Goal: Task Accomplishment & Management: Complete application form

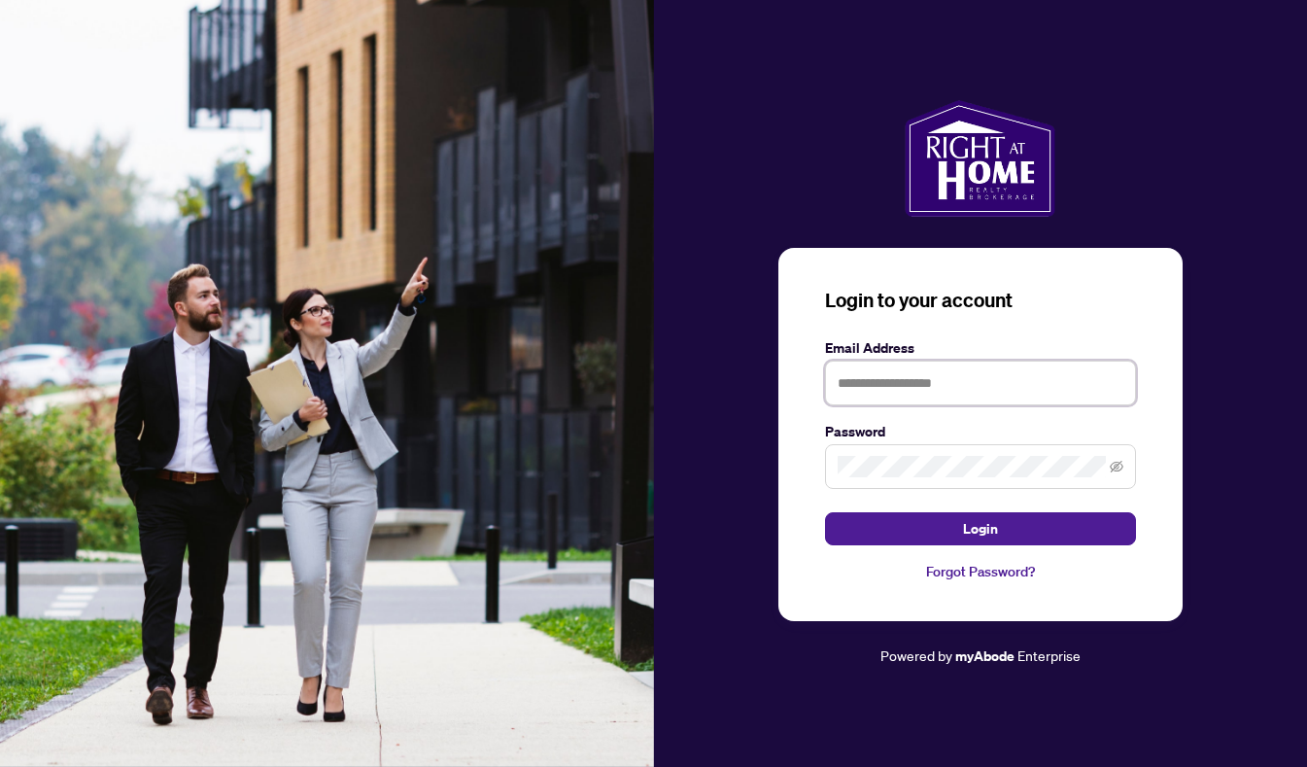
click at [971, 373] on input "text" at bounding box center [980, 383] width 311 height 45
type input "**********"
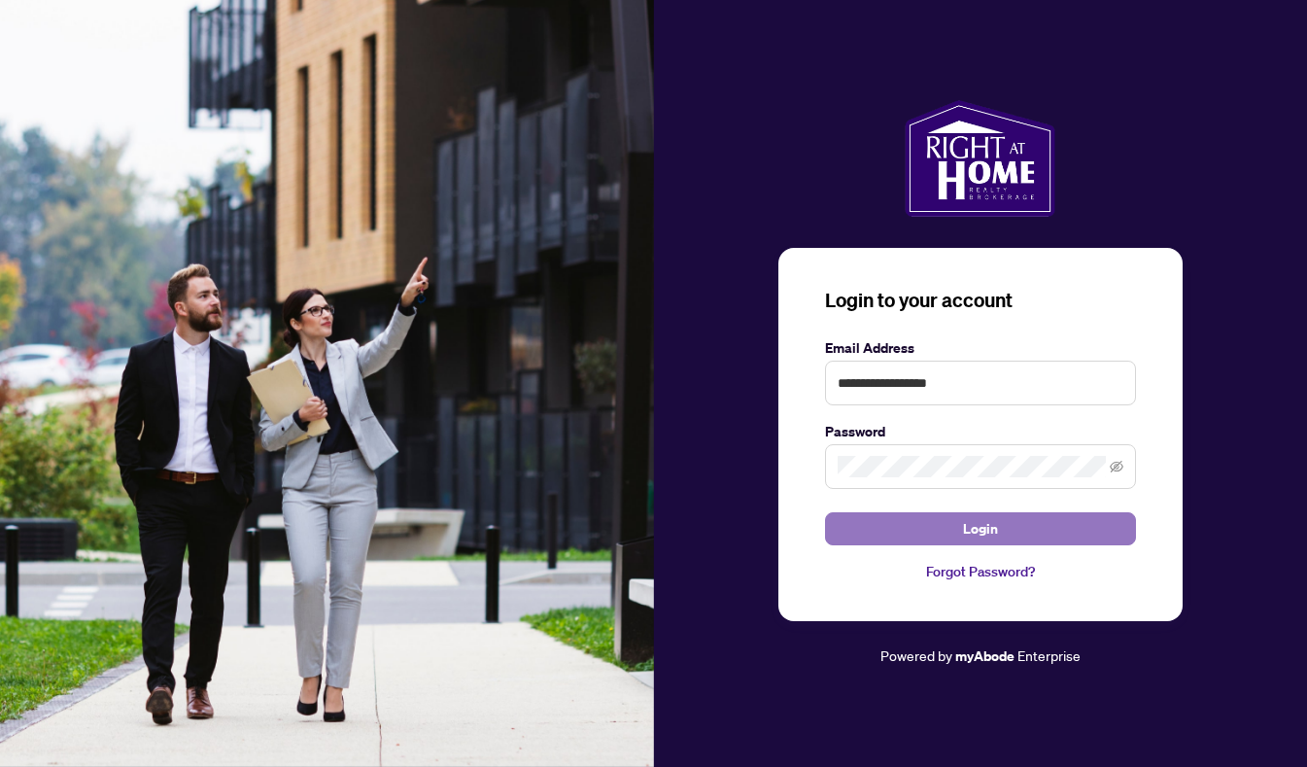
click at [990, 531] on span "Login" at bounding box center [980, 528] width 35 height 31
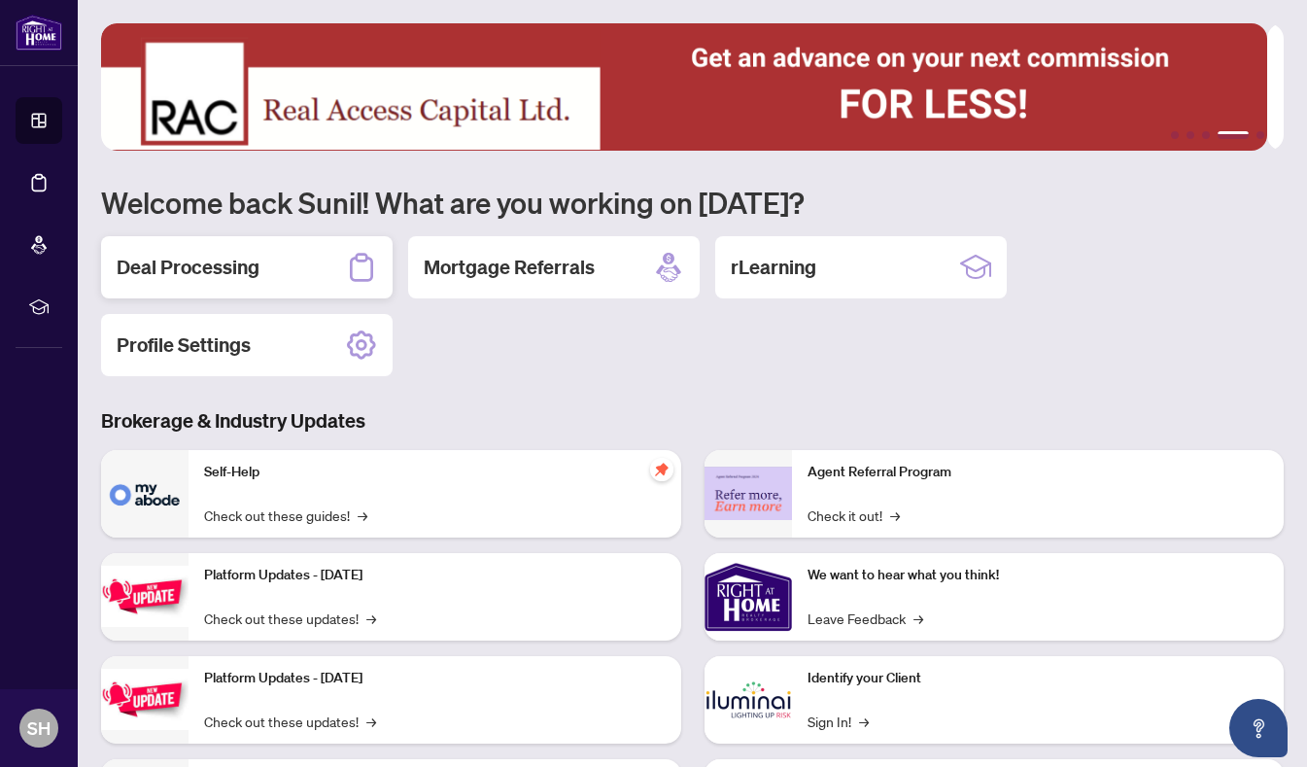
click at [247, 266] on h2 "Deal Processing" at bounding box center [188, 267] width 143 height 27
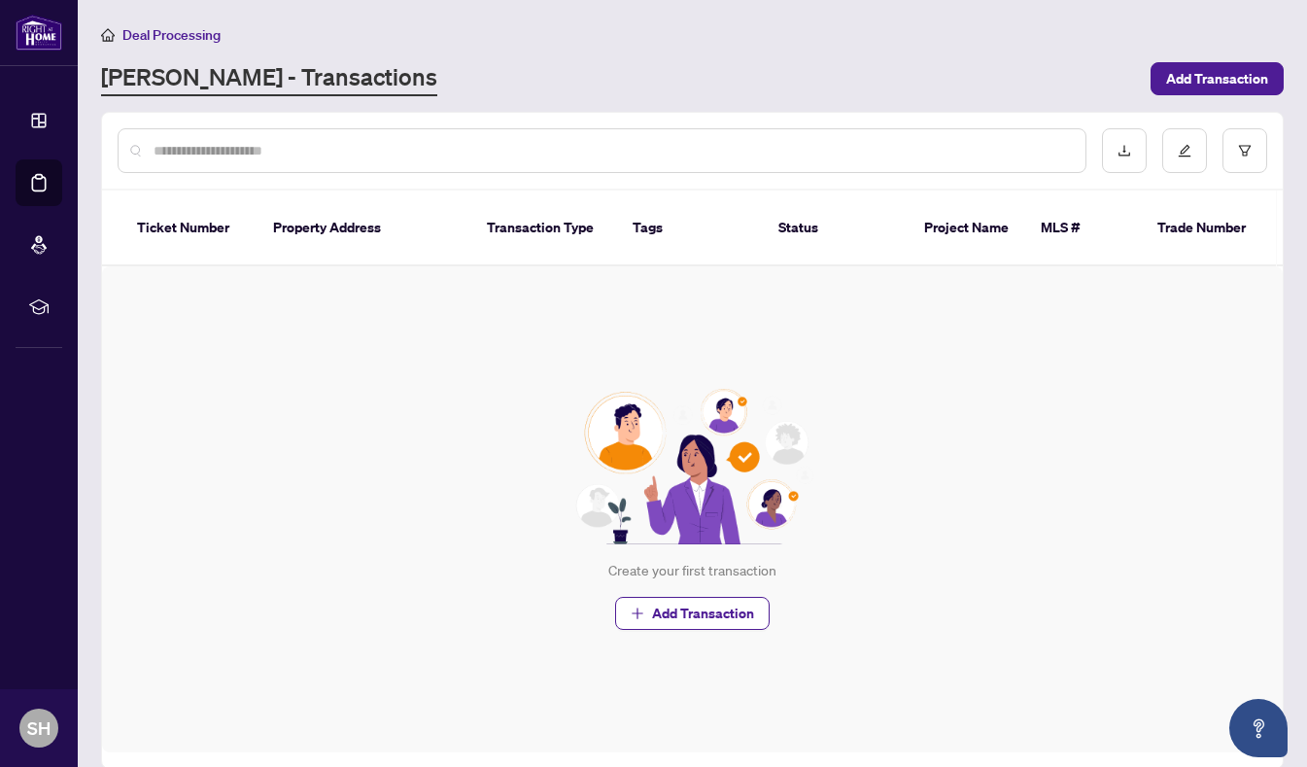
click at [771, 146] on input "text" at bounding box center [612, 150] width 916 height 21
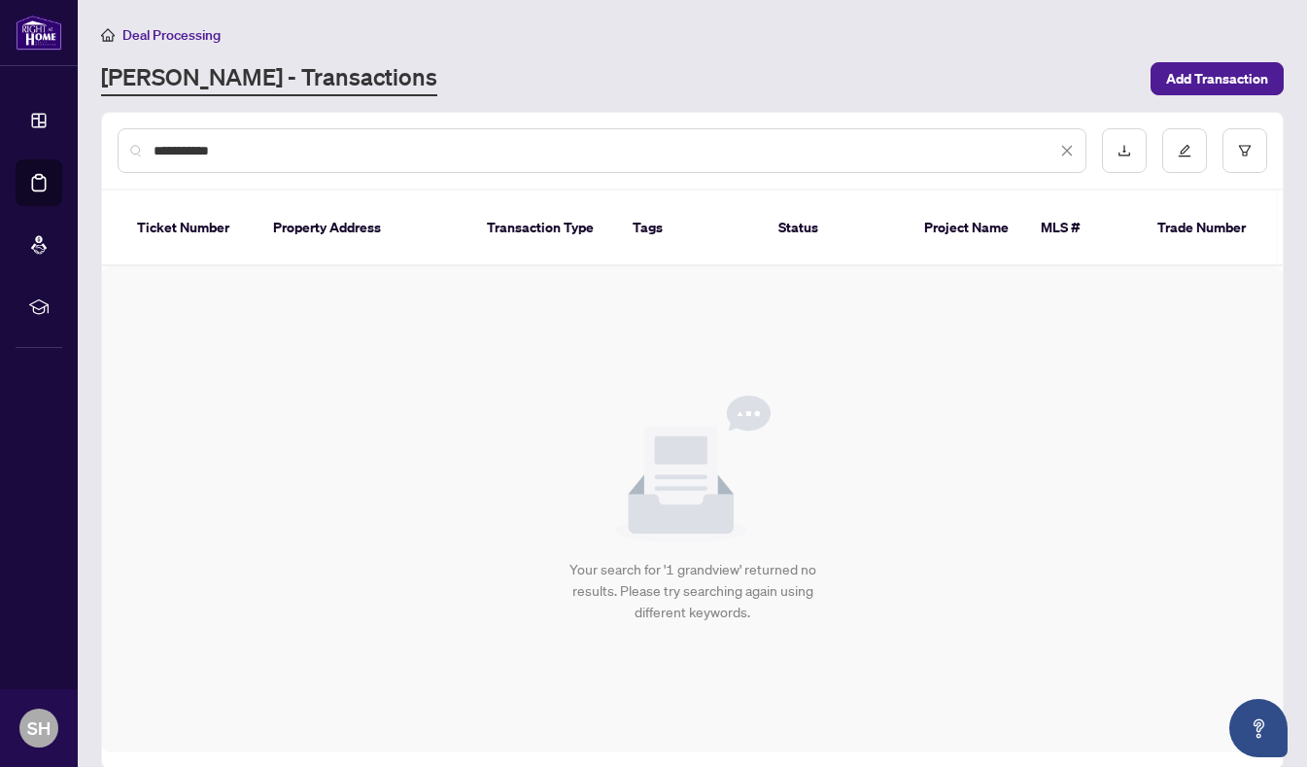
click at [812, 148] on input "**********" at bounding box center [605, 150] width 903 height 21
type input "**********"
click at [1060, 145] on icon "close" at bounding box center [1067, 151] width 14 height 14
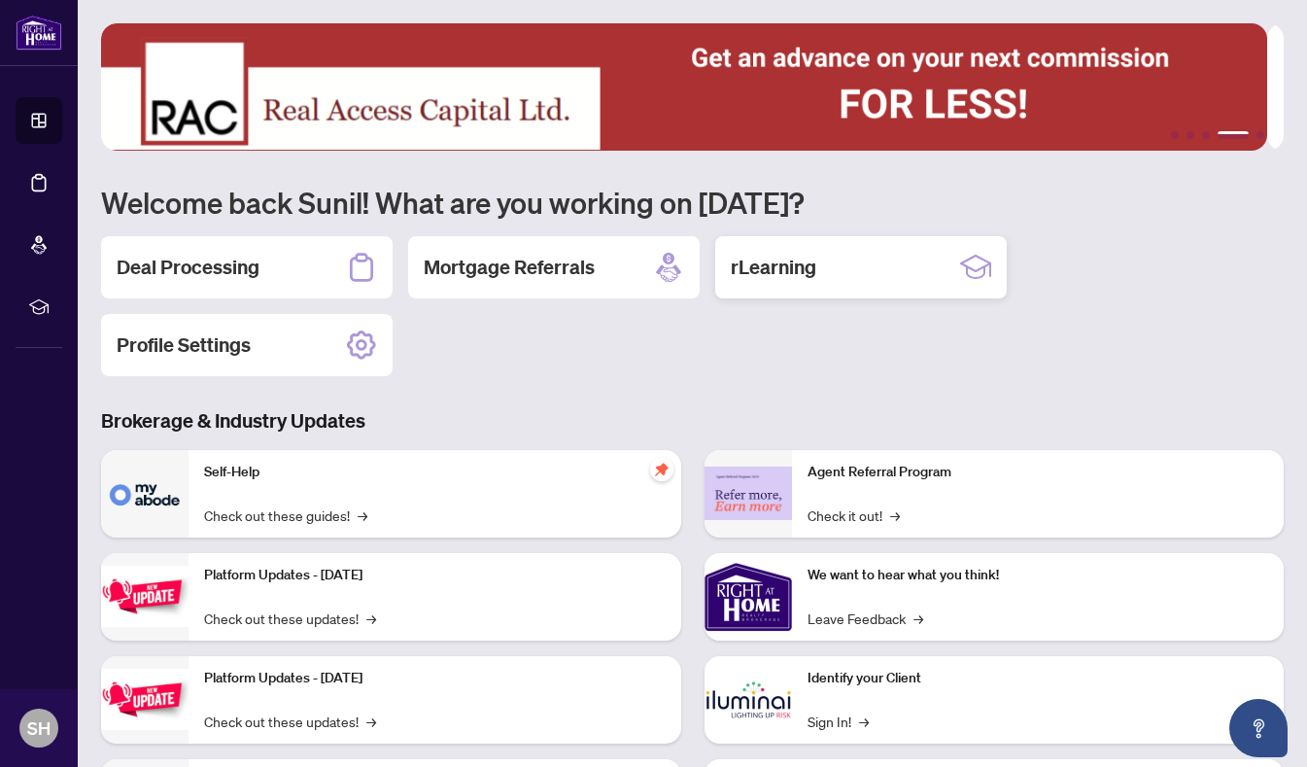
click at [975, 263] on icon at bounding box center [975, 267] width 31 height 31
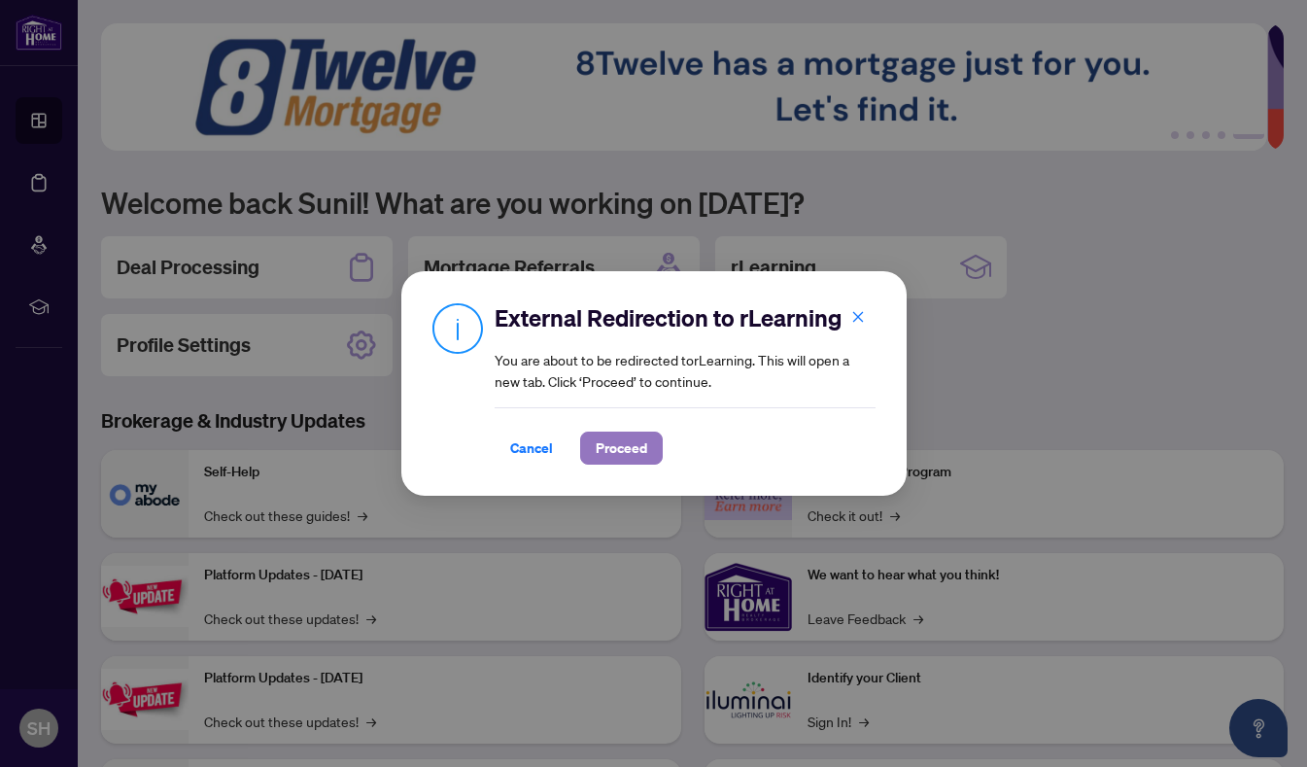
click at [614, 441] on span "Proceed" at bounding box center [622, 447] width 52 height 31
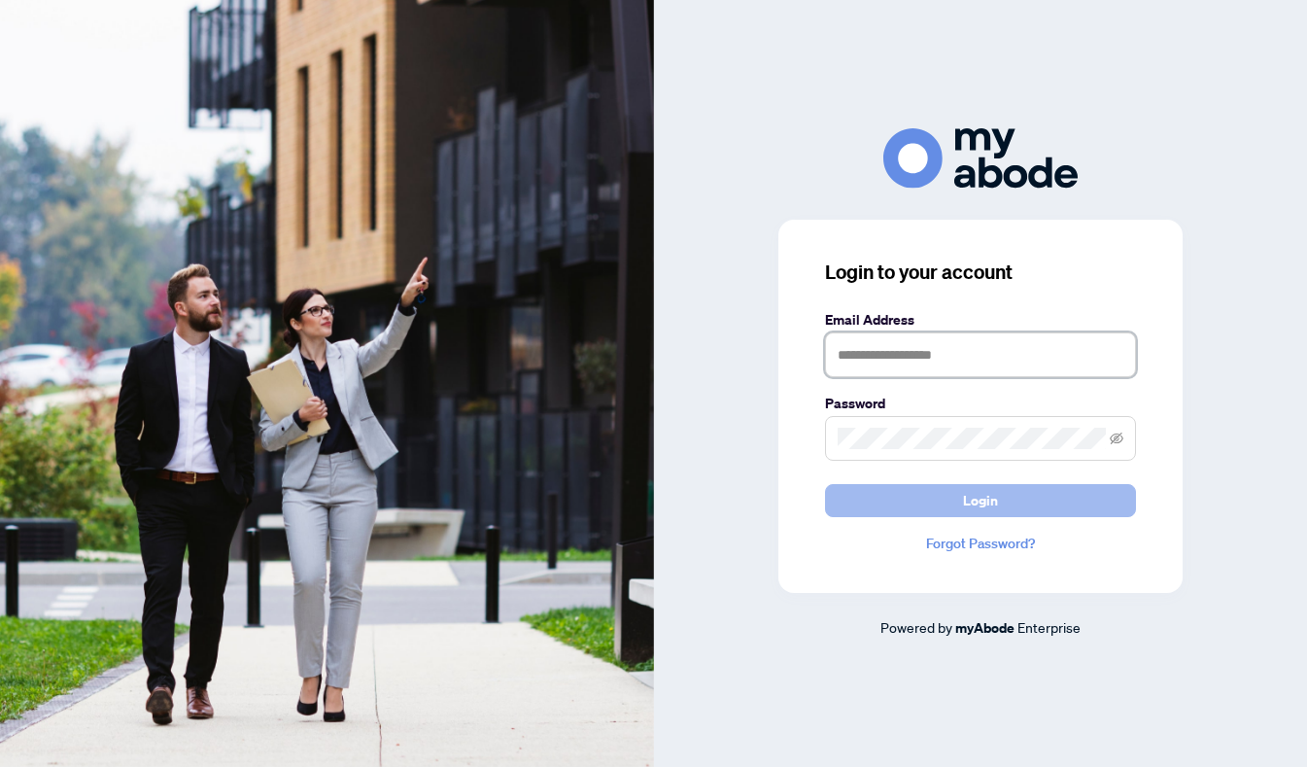
type input "**********"
click at [980, 493] on span "Login" at bounding box center [980, 500] width 35 height 31
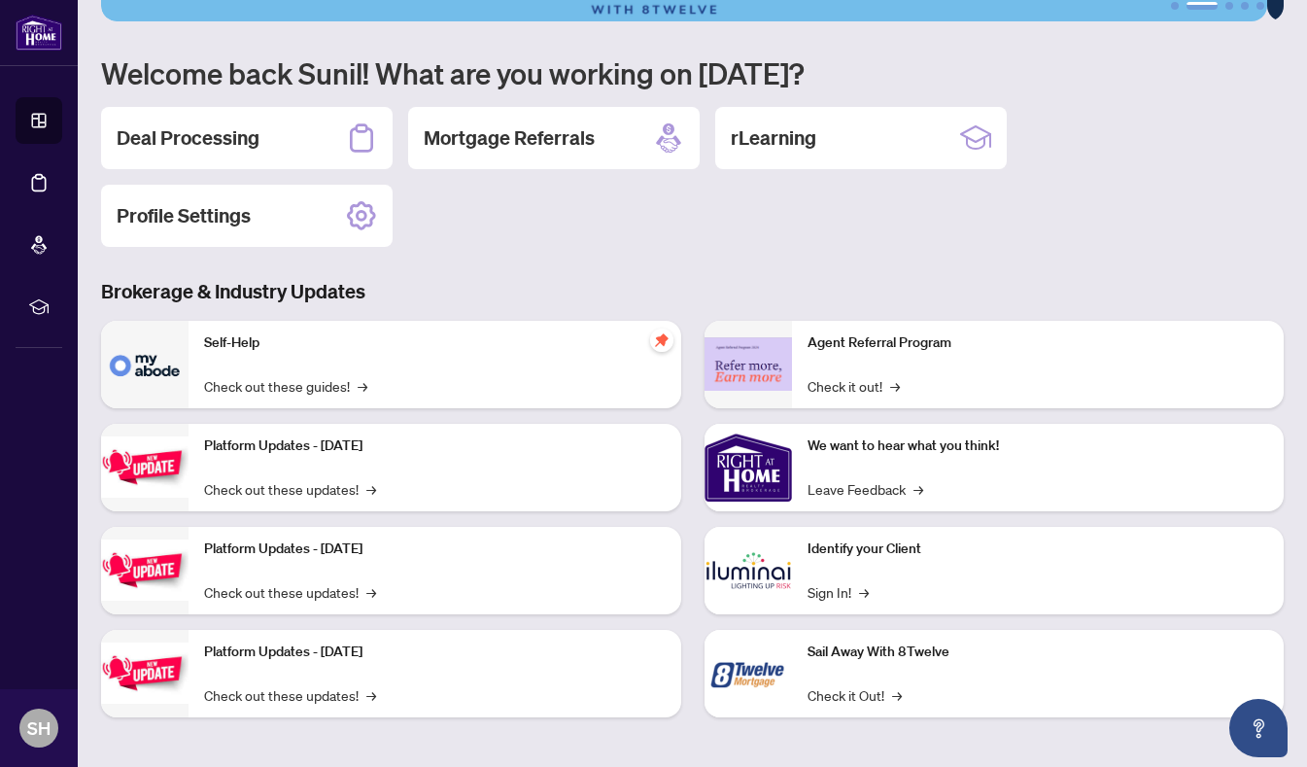
scroll to position [130, 0]
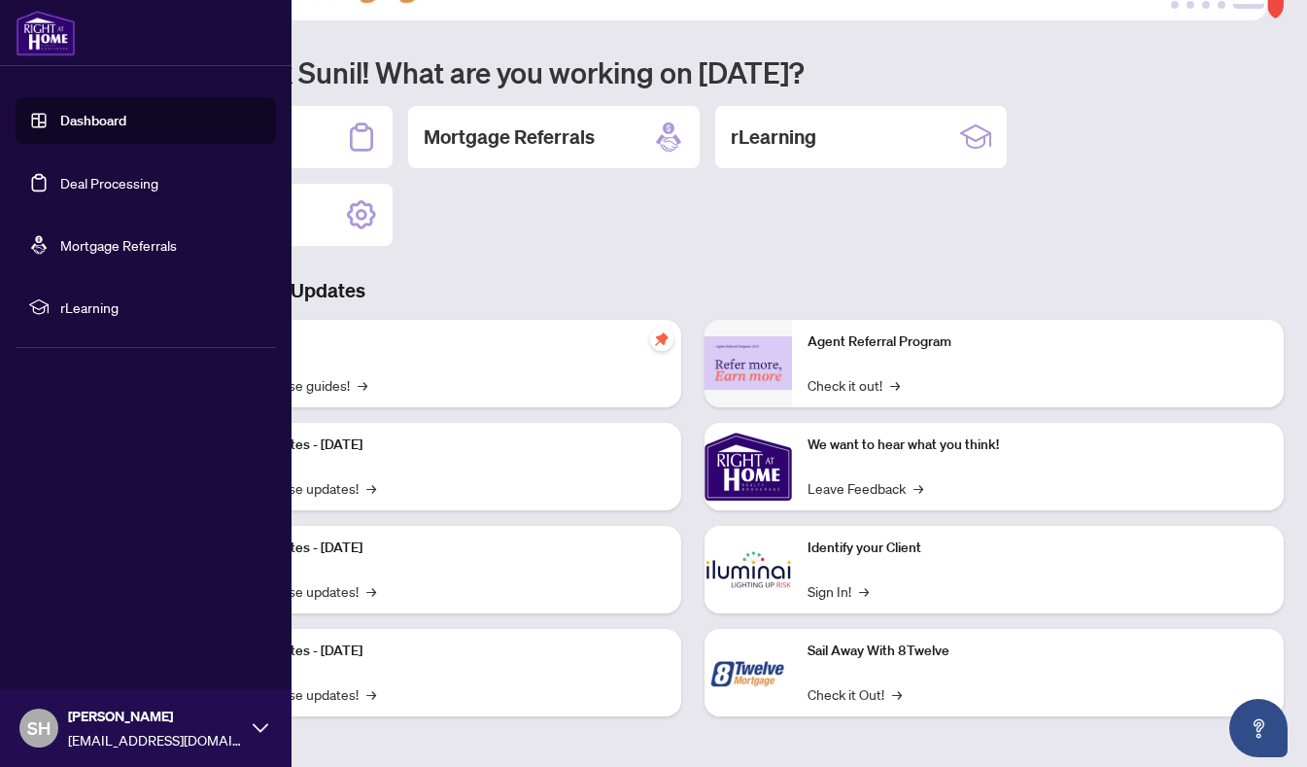
click at [67, 113] on link "Dashboard" at bounding box center [93, 120] width 66 height 17
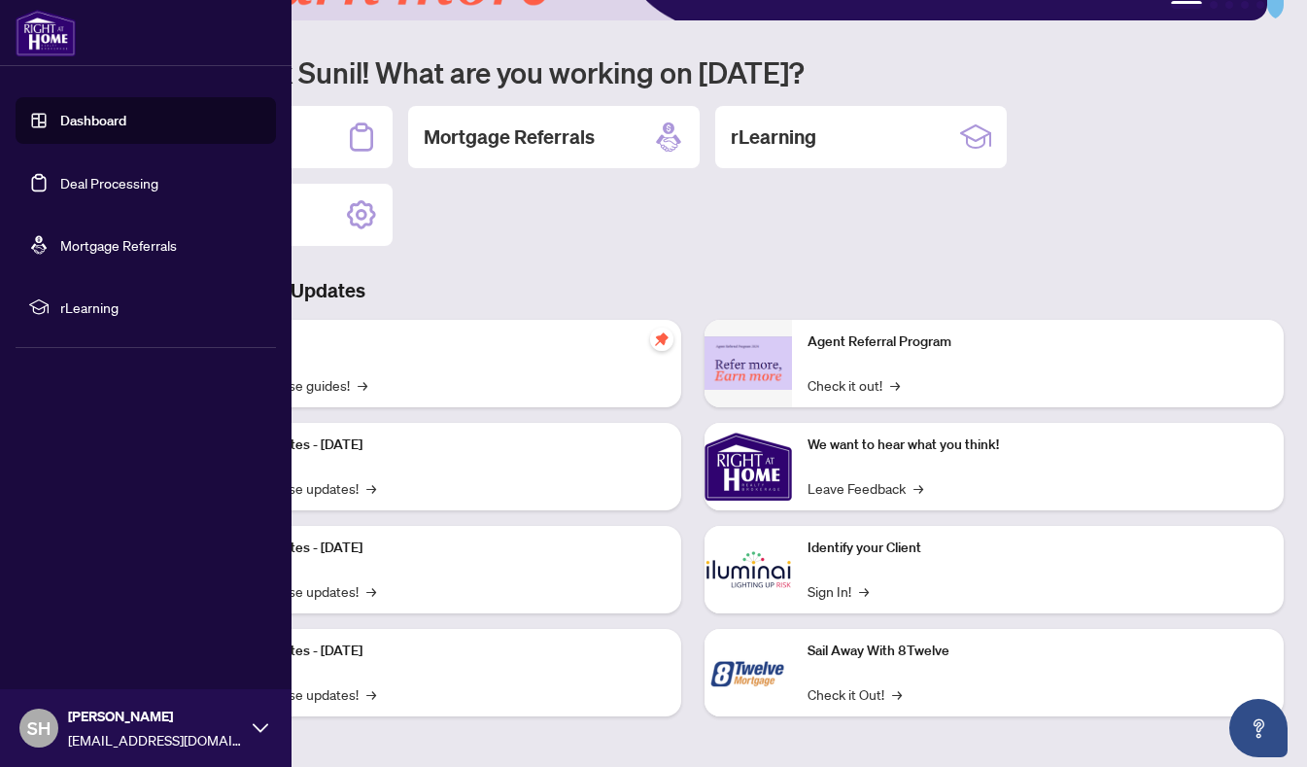
click at [110, 117] on link "Dashboard" at bounding box center [93, 120] width 66 height 17
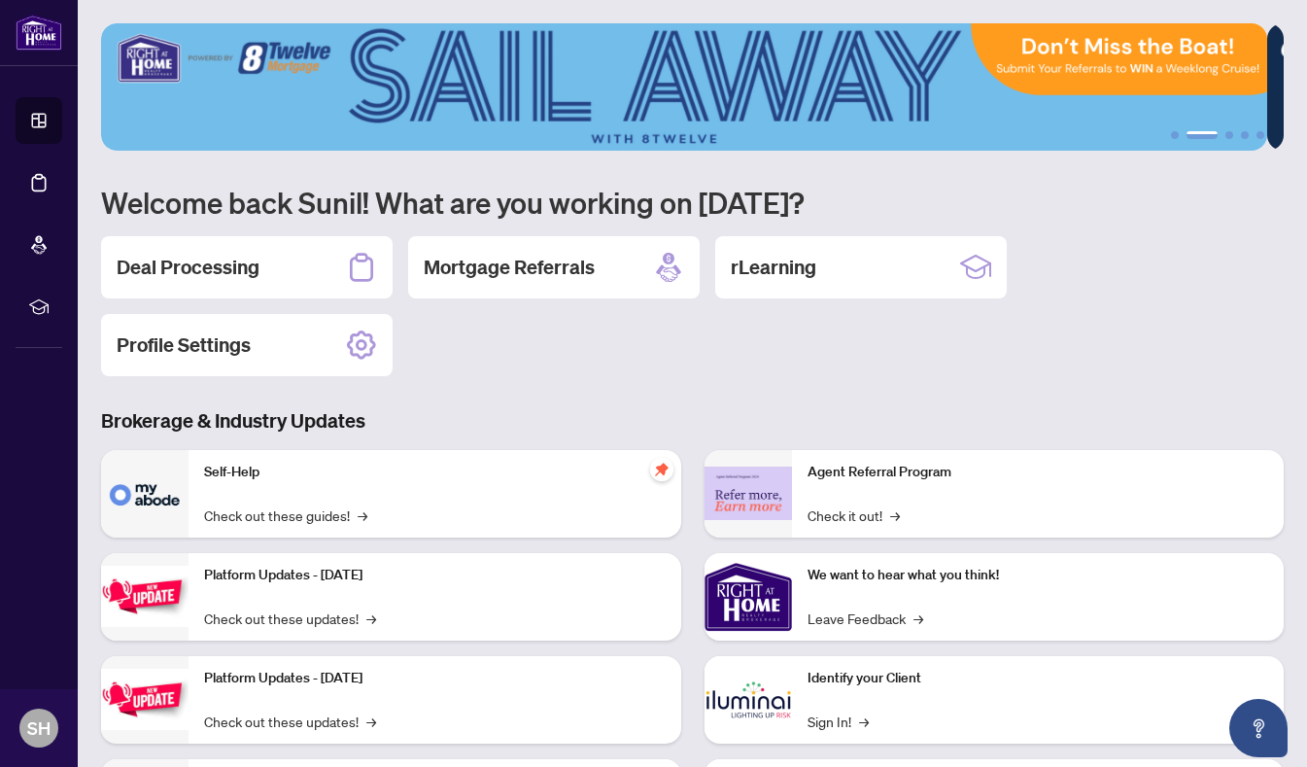
click at [233, 471] on p "Self-Help" at bounding box center [435, 472] width 462 height 21
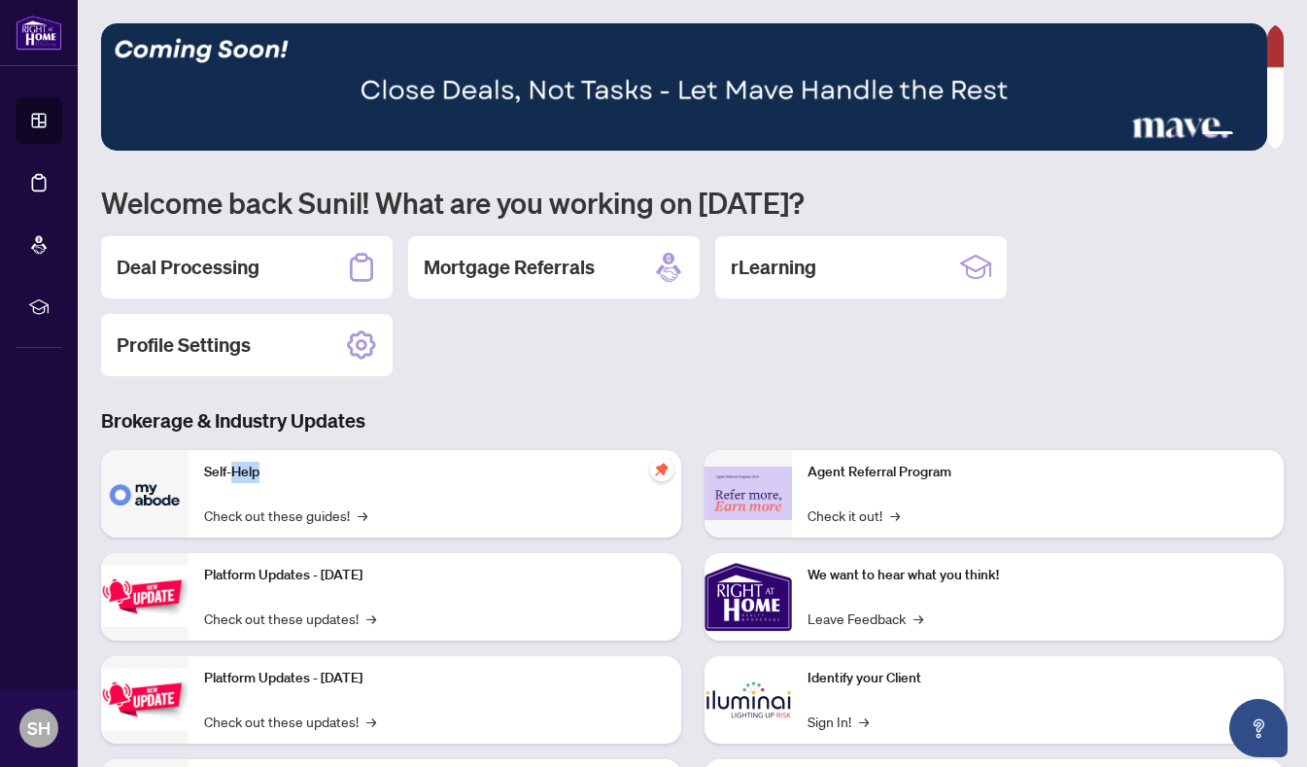
click at [234, 471] on p "Self-Help" at bounding box center [435, 472] width 462 height 21
click at [155, 488] on img at bounding box center [144, 493] width 87 height 87
click at [149, 496] on img at bounding box center [144, 493] width 87 height 87
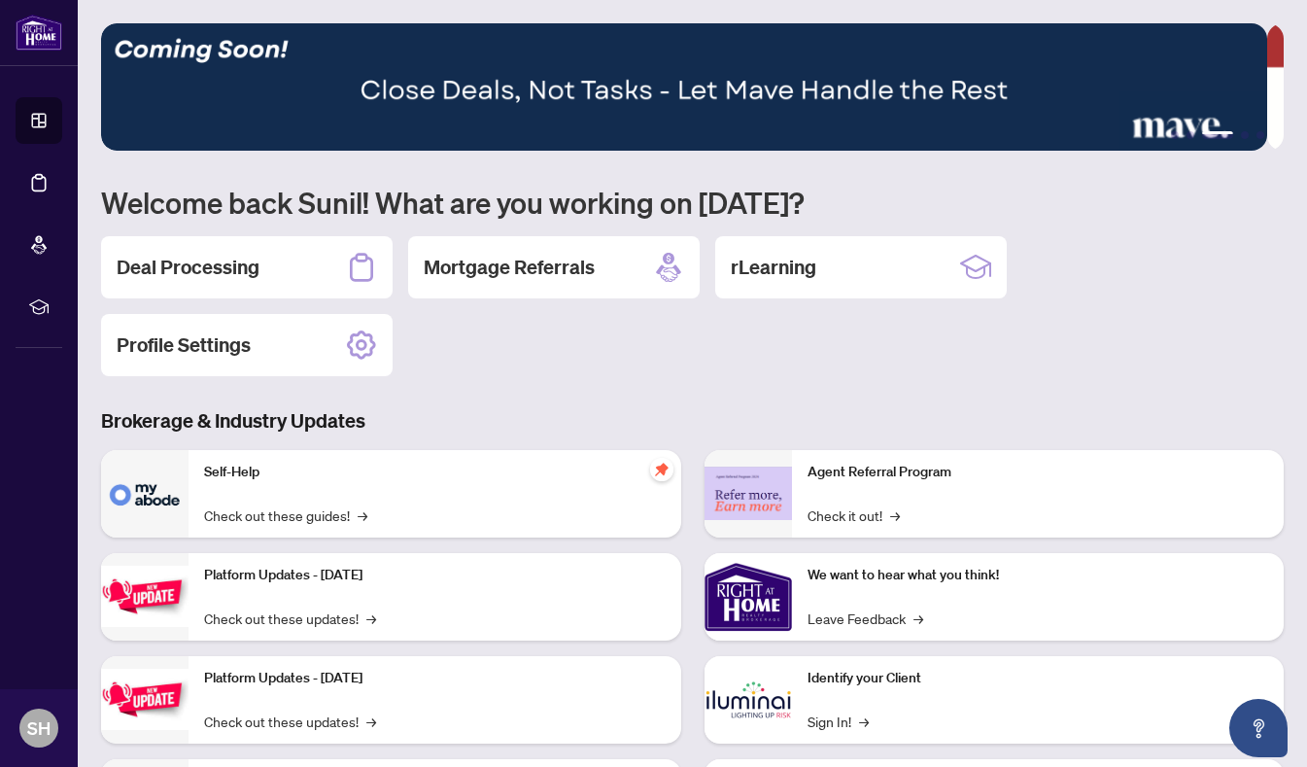
click at [149, 496] on img at bounding box center [144, 493] width 87 height 87
click at [362, 511] on span "→" at bounding box center [366, 514] width 10 height 21
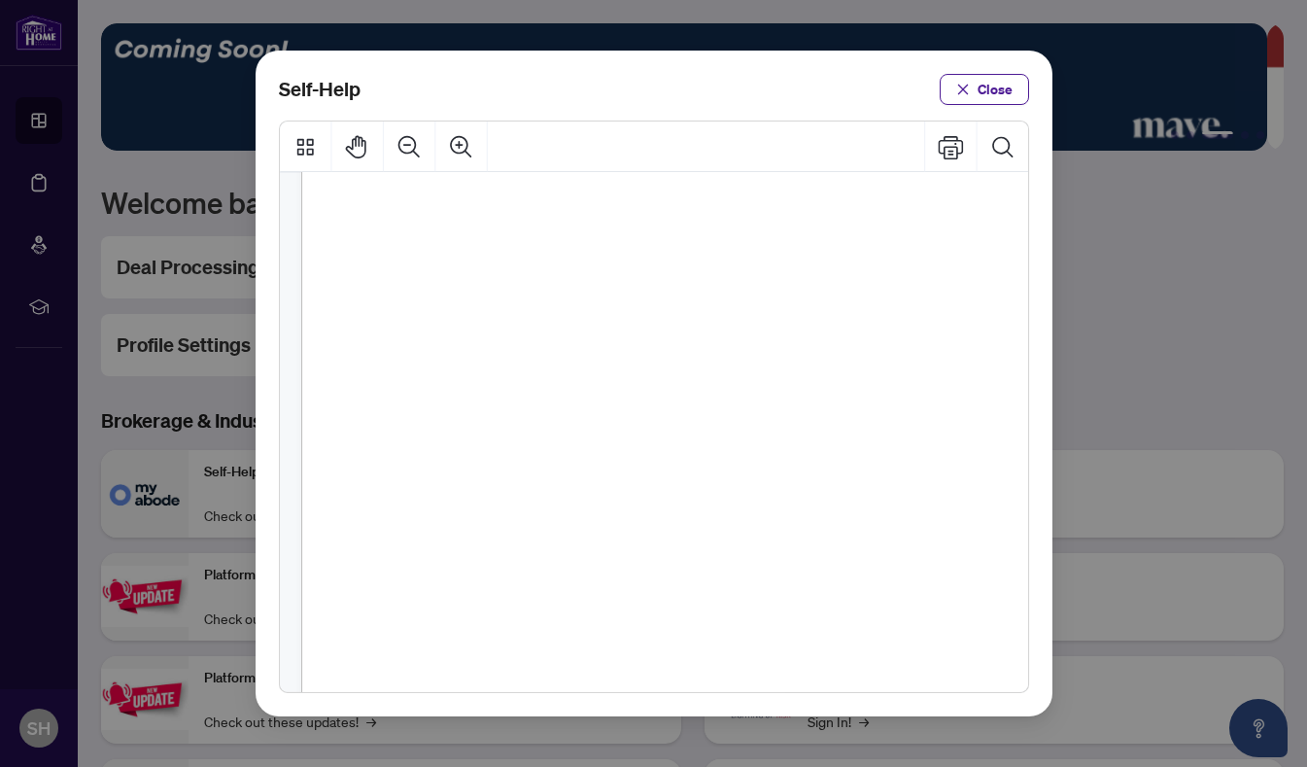
scroll to position [389, 0]
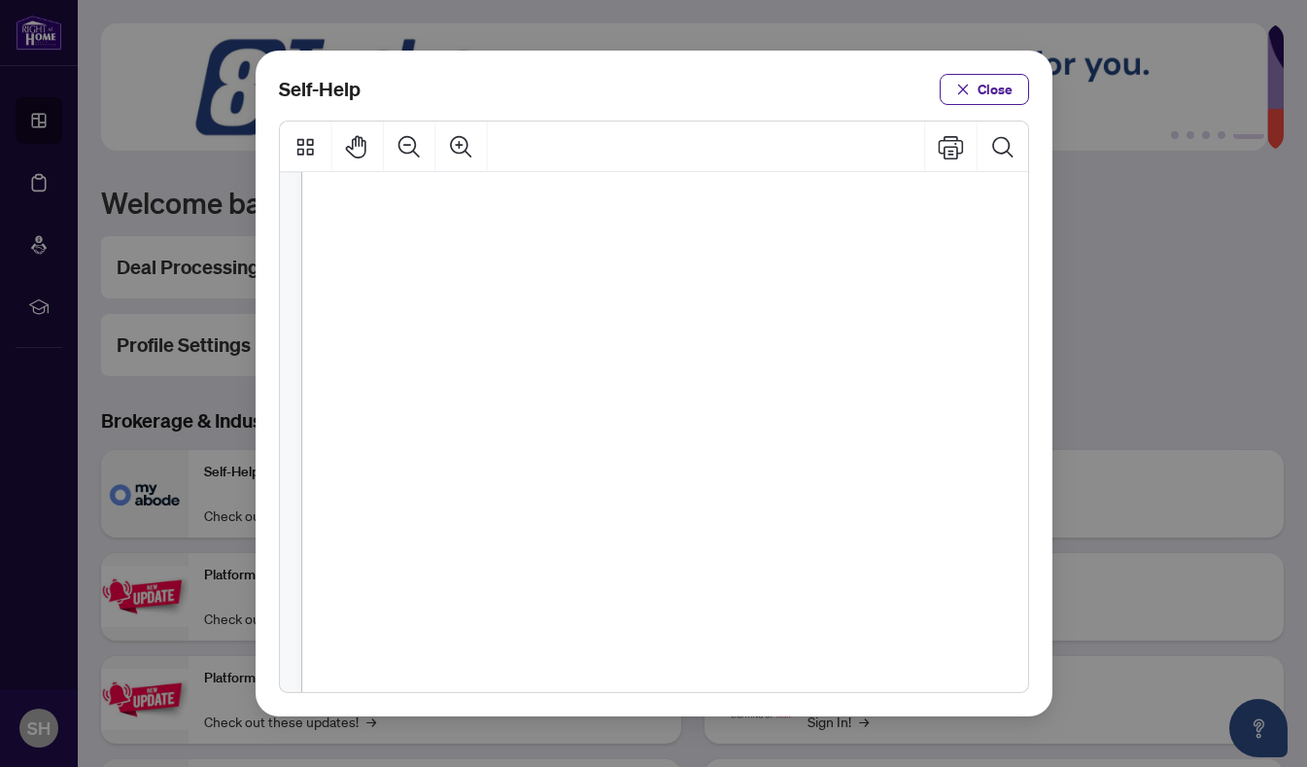
click at [723, 610] on span "PDF" at bounding box center [724, 607] width 26 height 19
click at [723, 610] on span "PDF" at bounding box center [724, 605] width 26 height 19
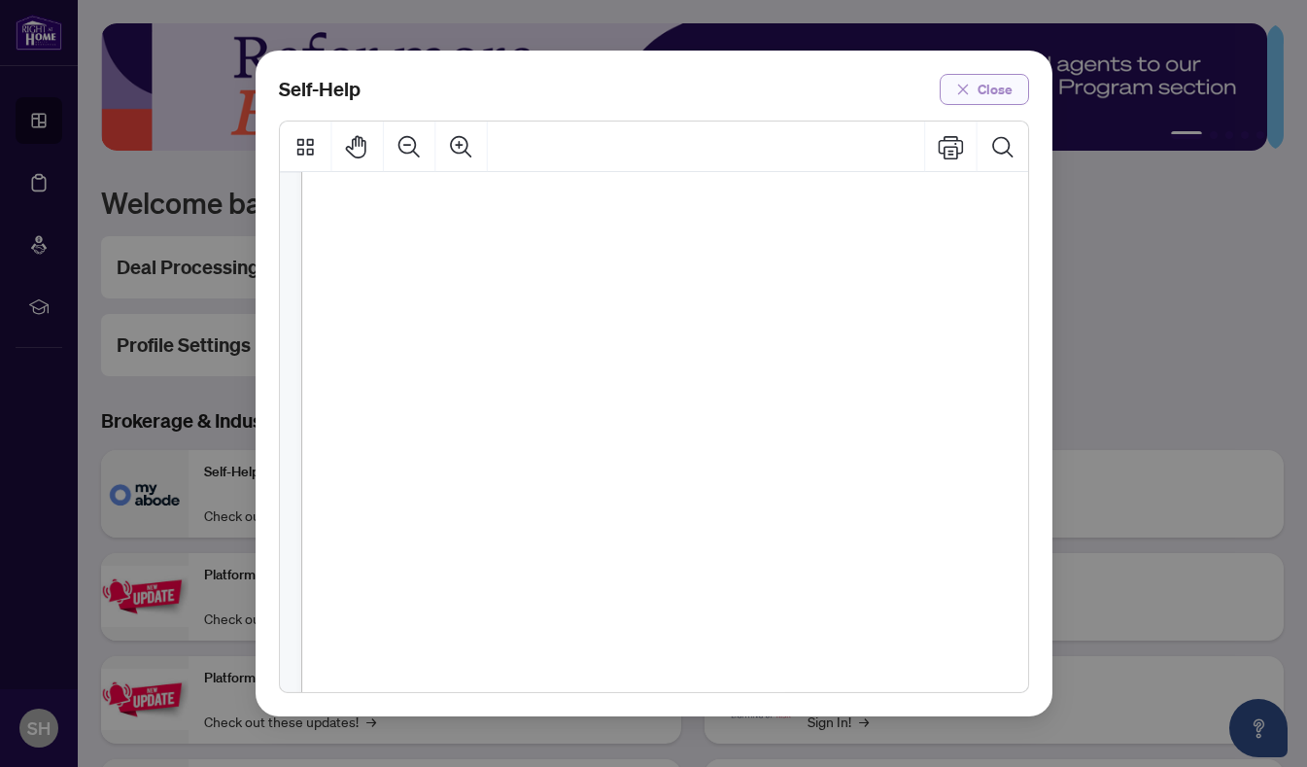
click at [1002, 87] on span "Close" at bounding box center [995, 89] width 35 height 31
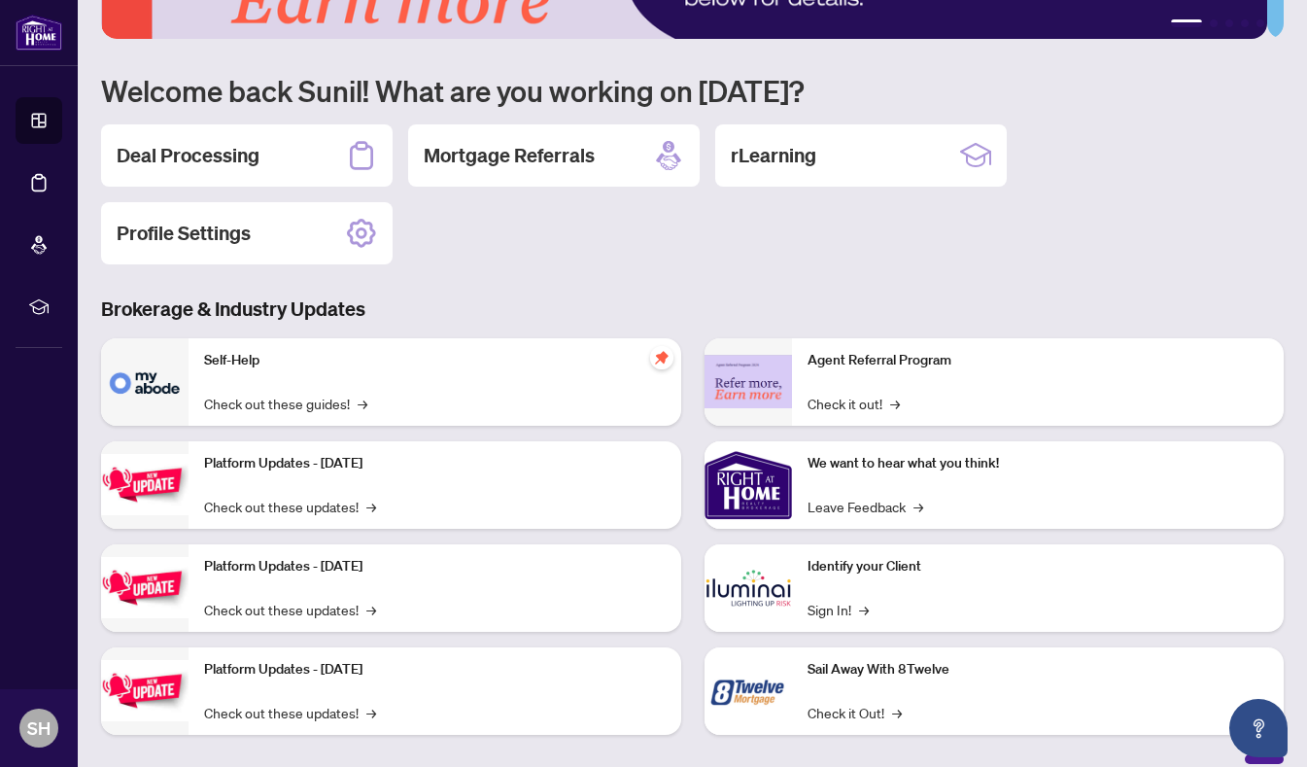
scroll to position [115, 0]
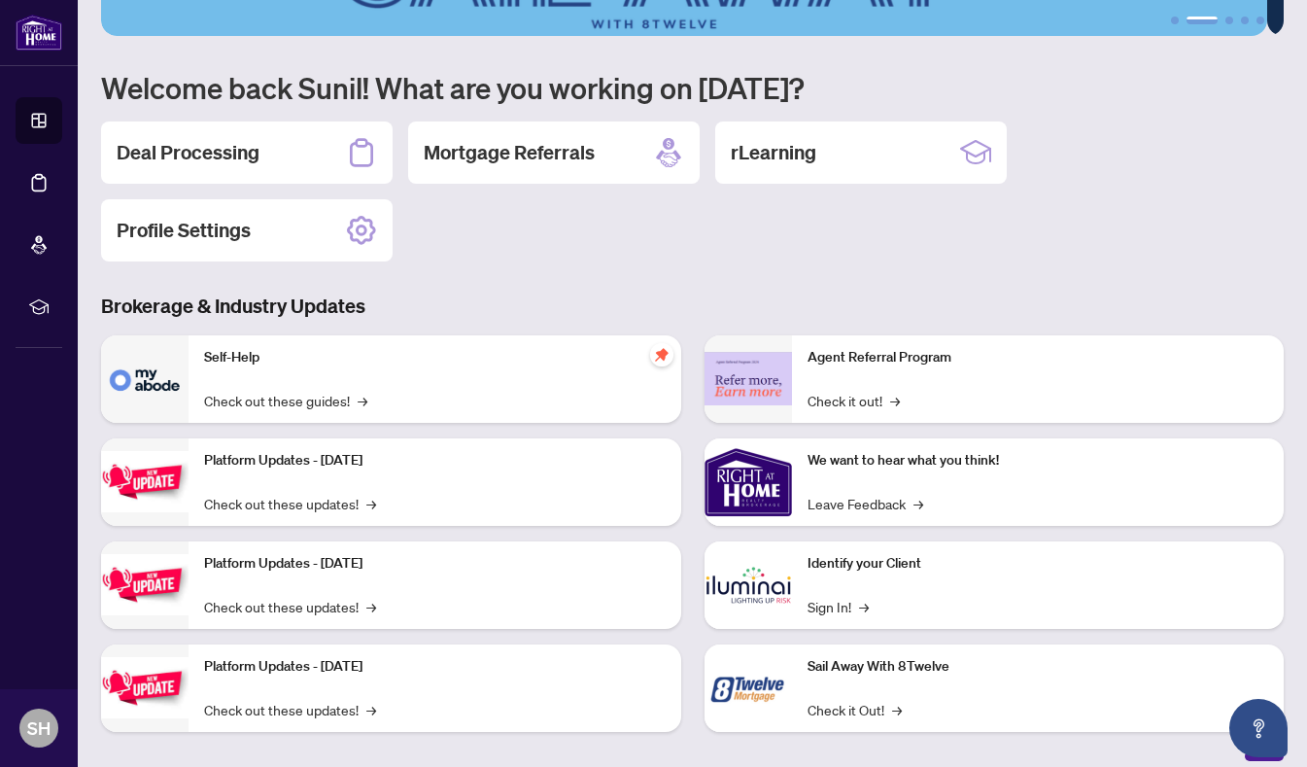
click at [155, 481] on img at bounding box center [144, 481] width 87 height 61
click at [157, 468] on img at bounding box center [144, 481] width 87 height 61
click at [527, 486] on div "Platform Updates - July 21, 2025 Check out these updates! →" at bounding box center [435, 481] width 493 height 87
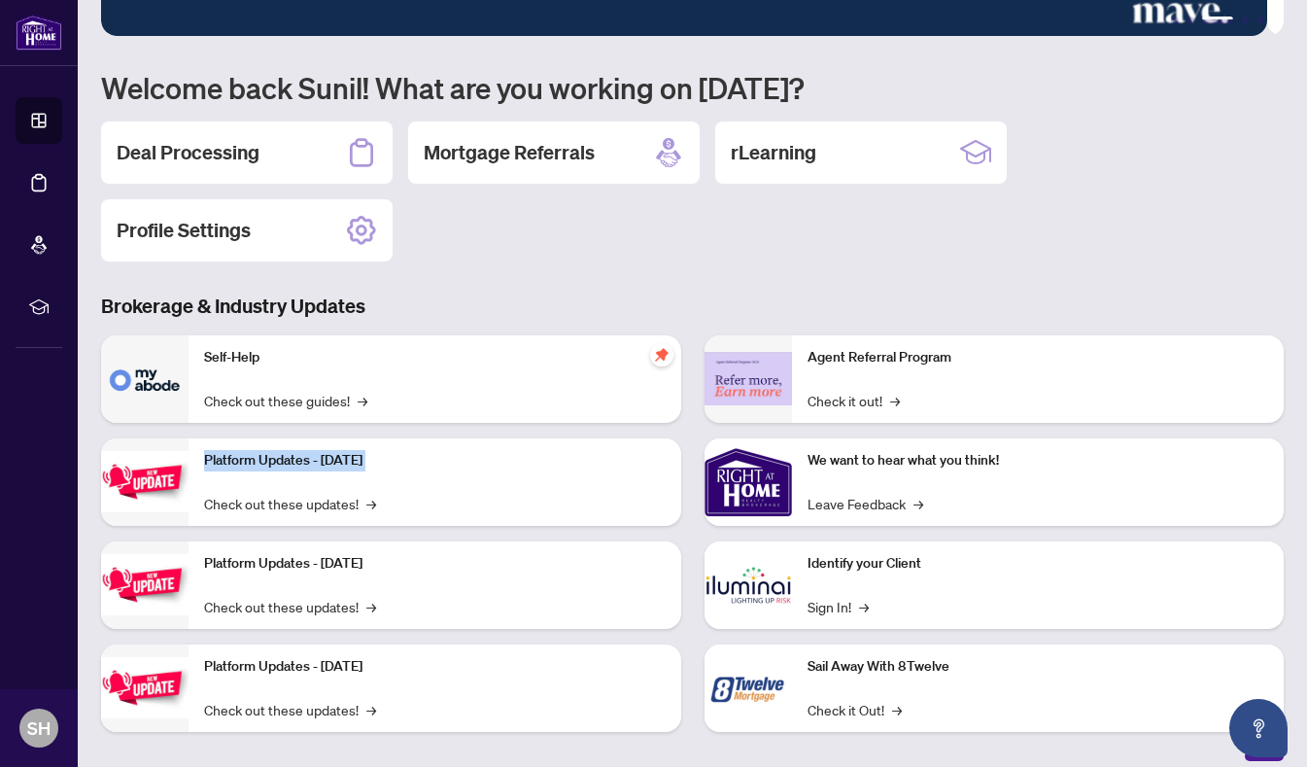
click at [527, 486] on div "Platform Updates - July 21, 2025 Check out these updates! →" at bounding box center [435, 481] width 493 height 87
click at [369, 501] on span "→" at bounding box center [374, 503] width 10 height 21
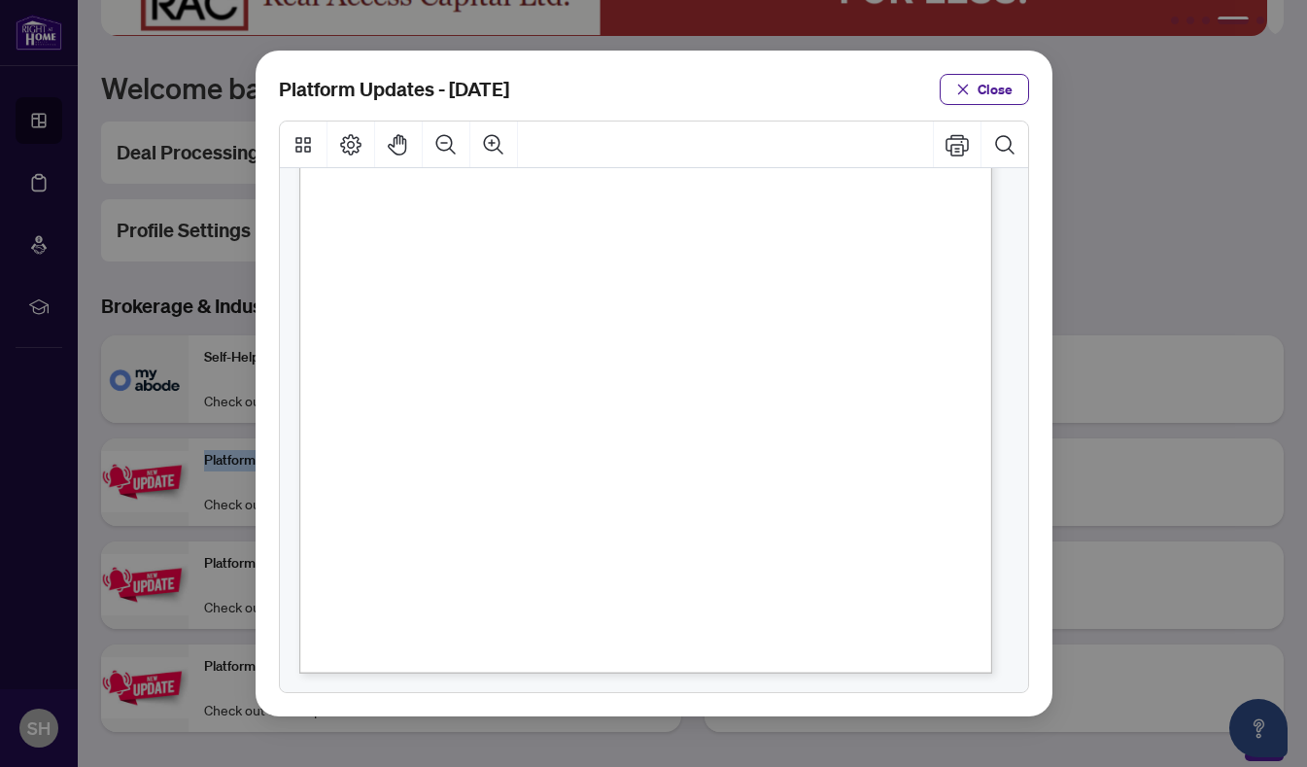
scroll to position [412, 0]
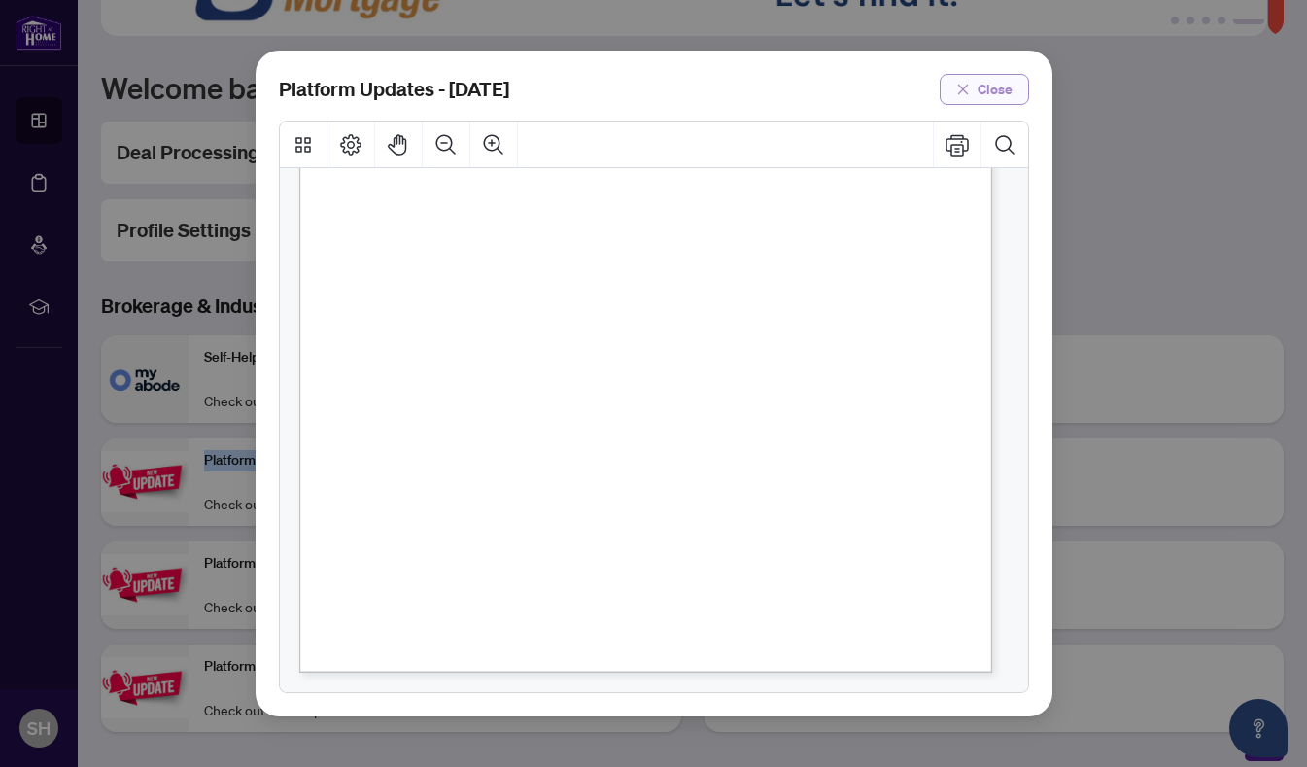
click at [998, 74] on span "Close" at bounding box center [995, 89] width 35 height 31
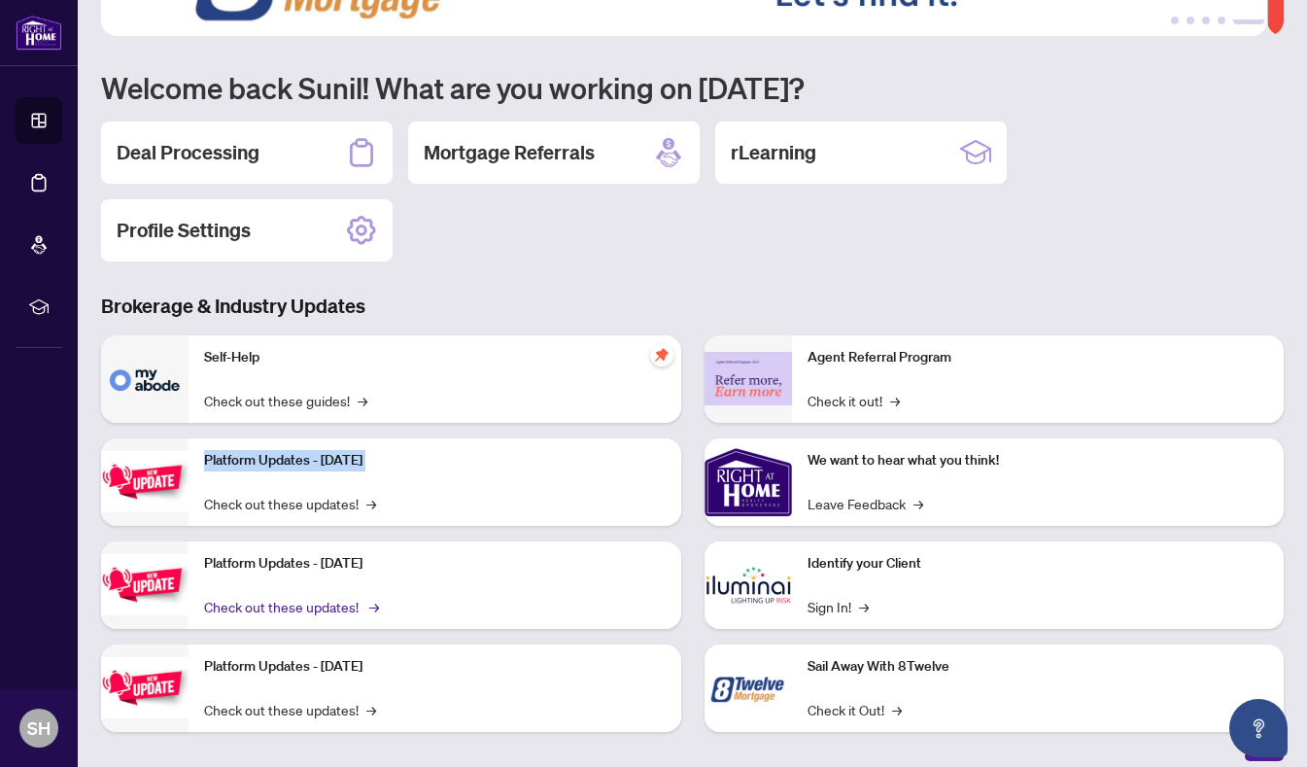
click at [369, 605] on span "→" at bounding box center [374, 606] width 10 height 21
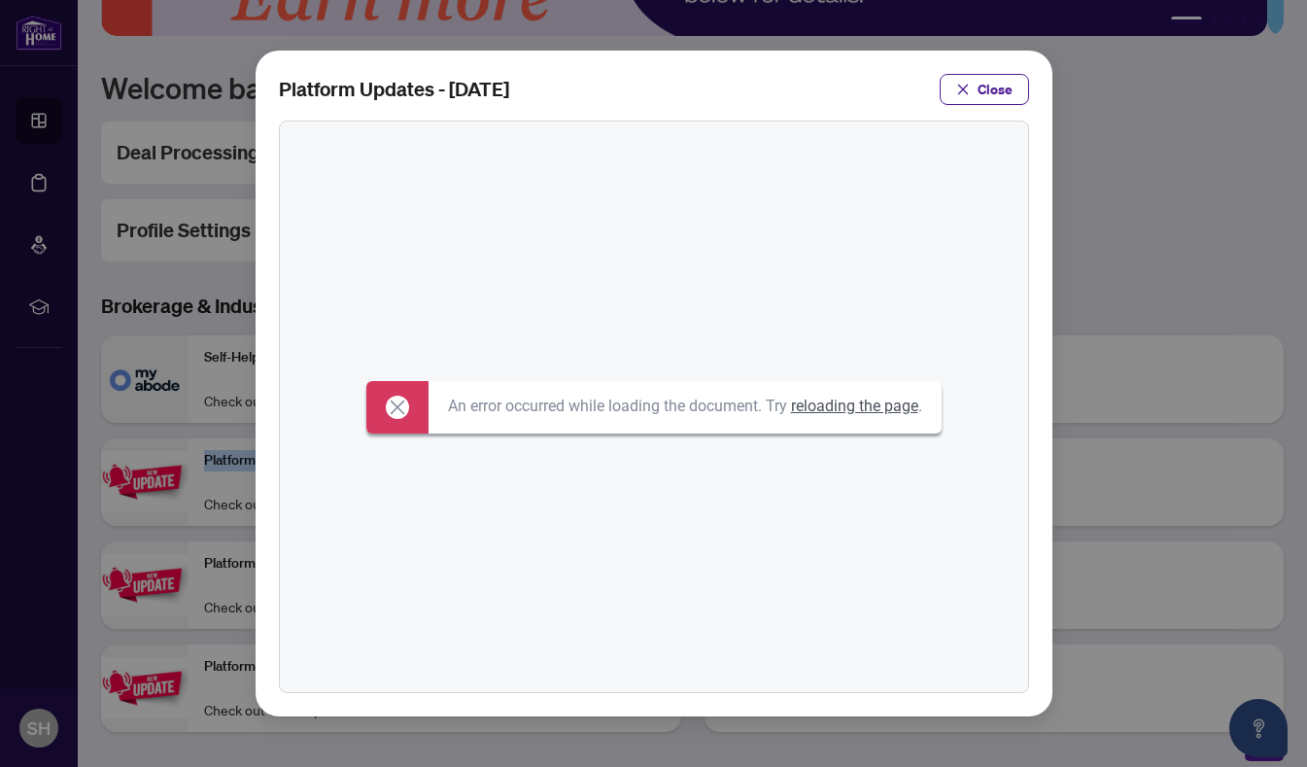
click at [852, 406] on link "reloading the page" at bounding box center [854, 406] width 127 height 18
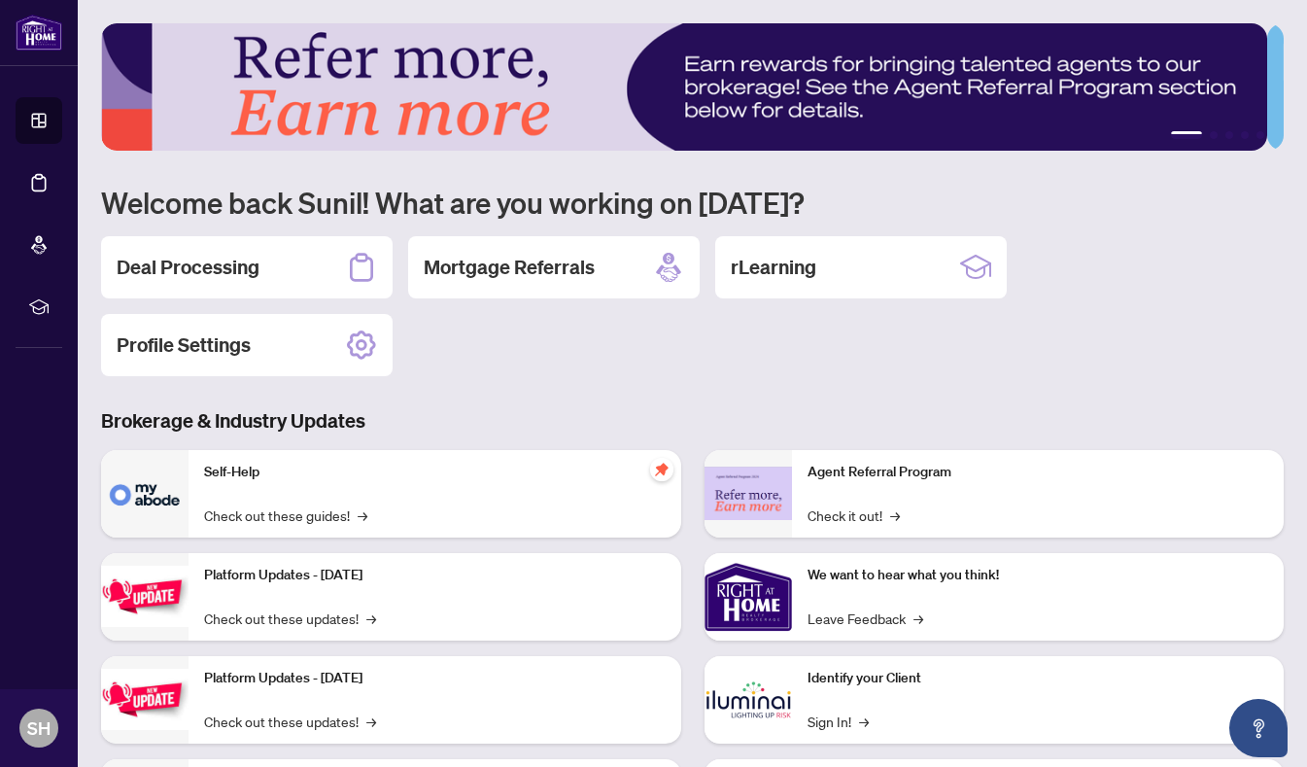
scroll to position [130, 0]
click at [242, 263] on h2 "Deal Processing" at bounding box center [188, 267] width 143 height 27
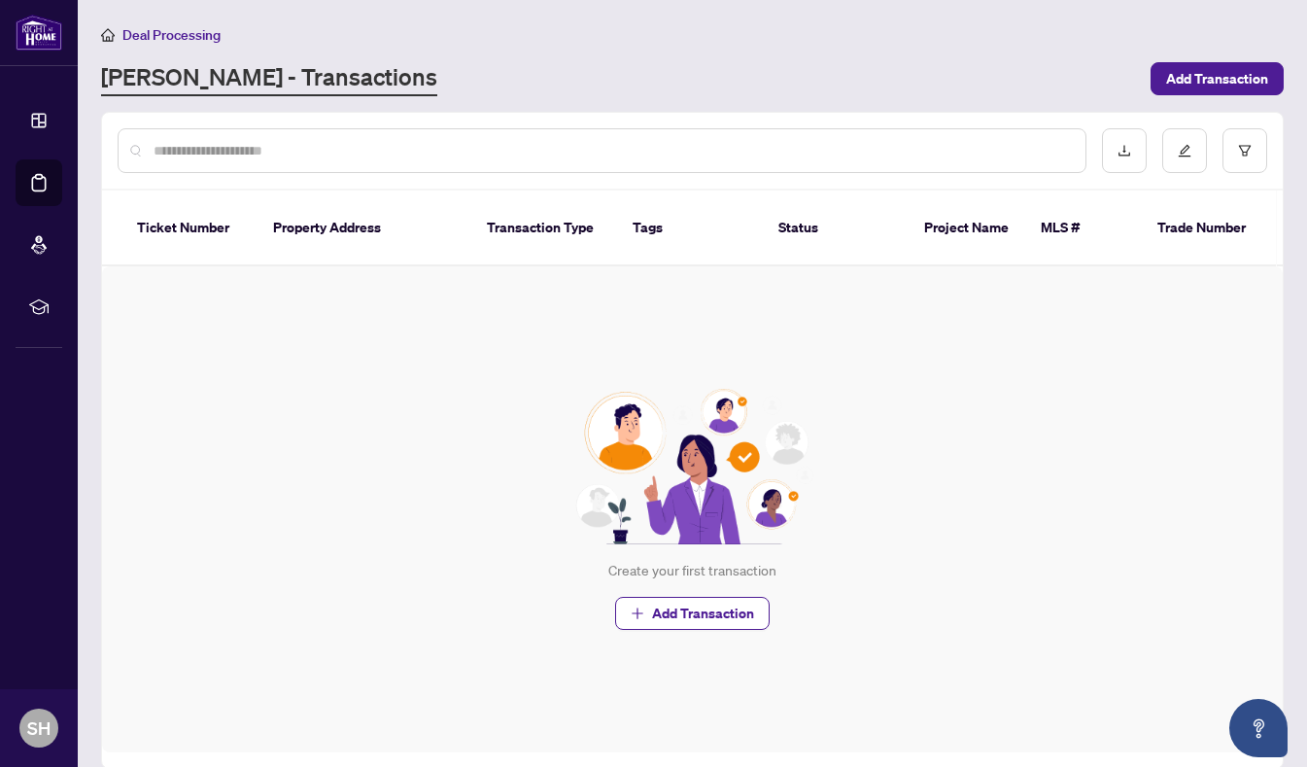
click at [547, 218] on th "Transaction Type" at bounding box center [544, 228] width 146 height 76
click at [675, 598] on span "Add Transaction" at bounding box center [703, 613] width 102 height 31
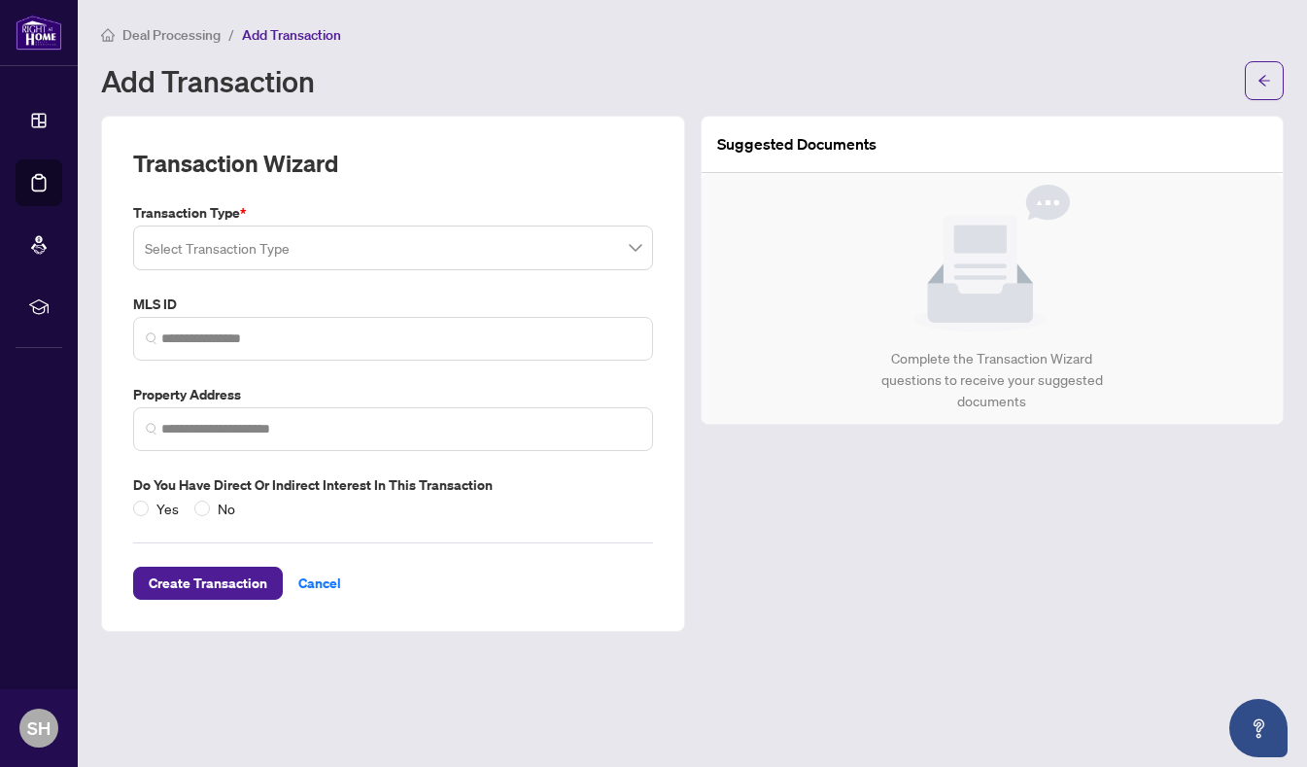
click at [371, 244] on input "search" at bounding box center [384, 250] width 479 height 43
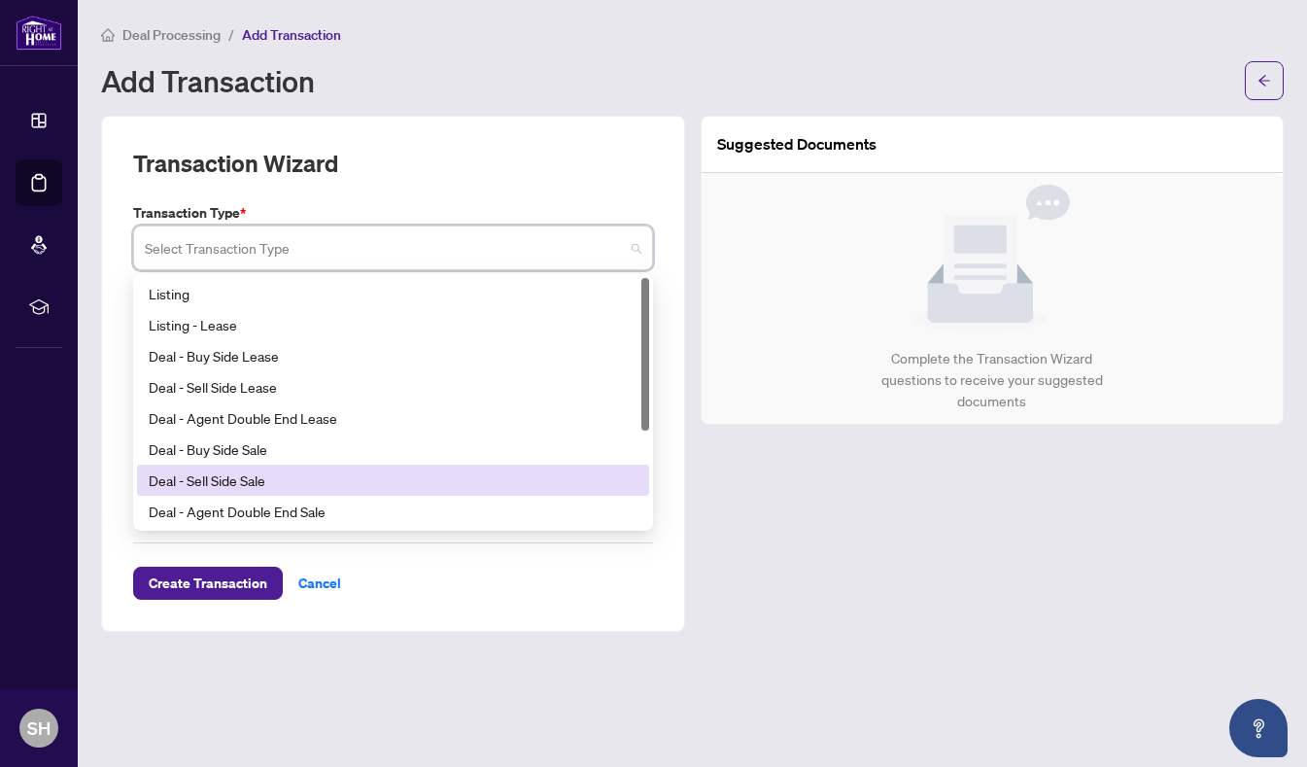
click at [648, 493] on div at bounding box center [645, 402] width 8 height 249
click at [645, 450] on div at bounding box center [645, 402] width 8 height 249
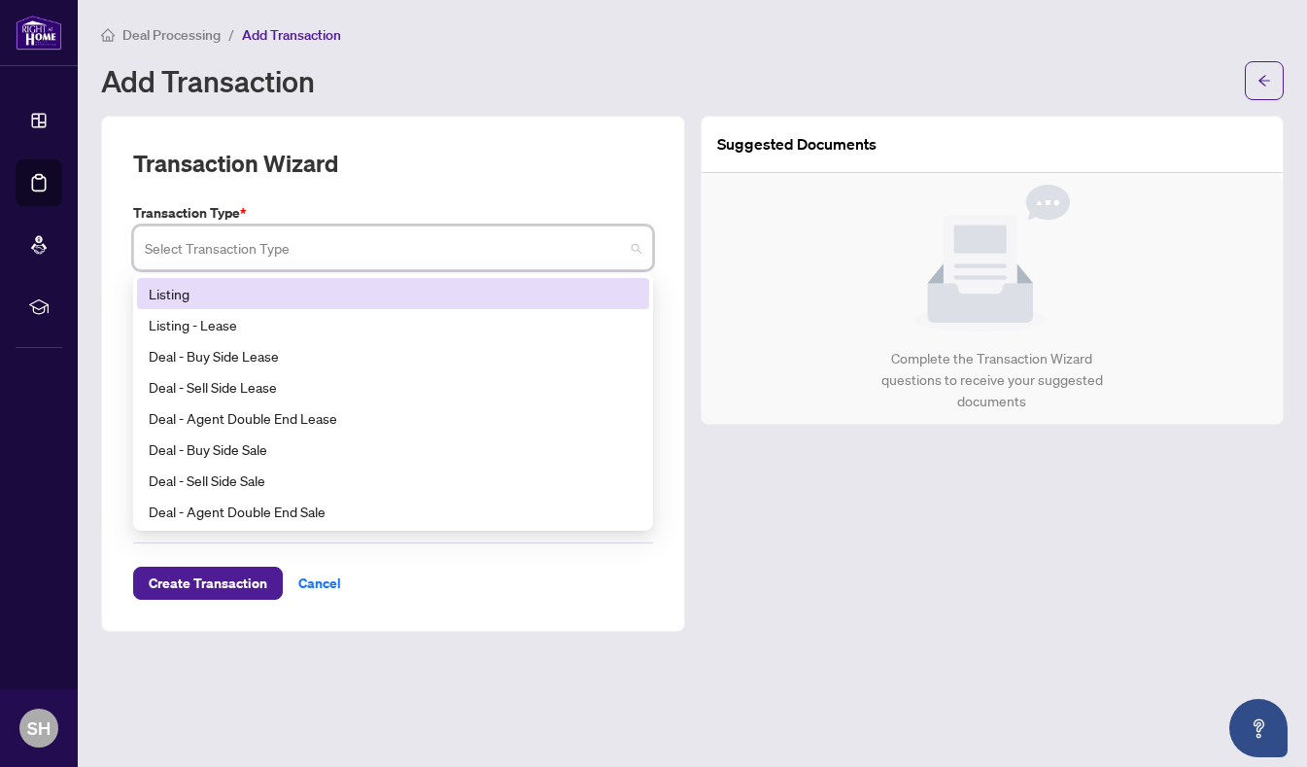
click at [193, 289] on div "Listing" at bounding box center [393, 293] width 489 height 21
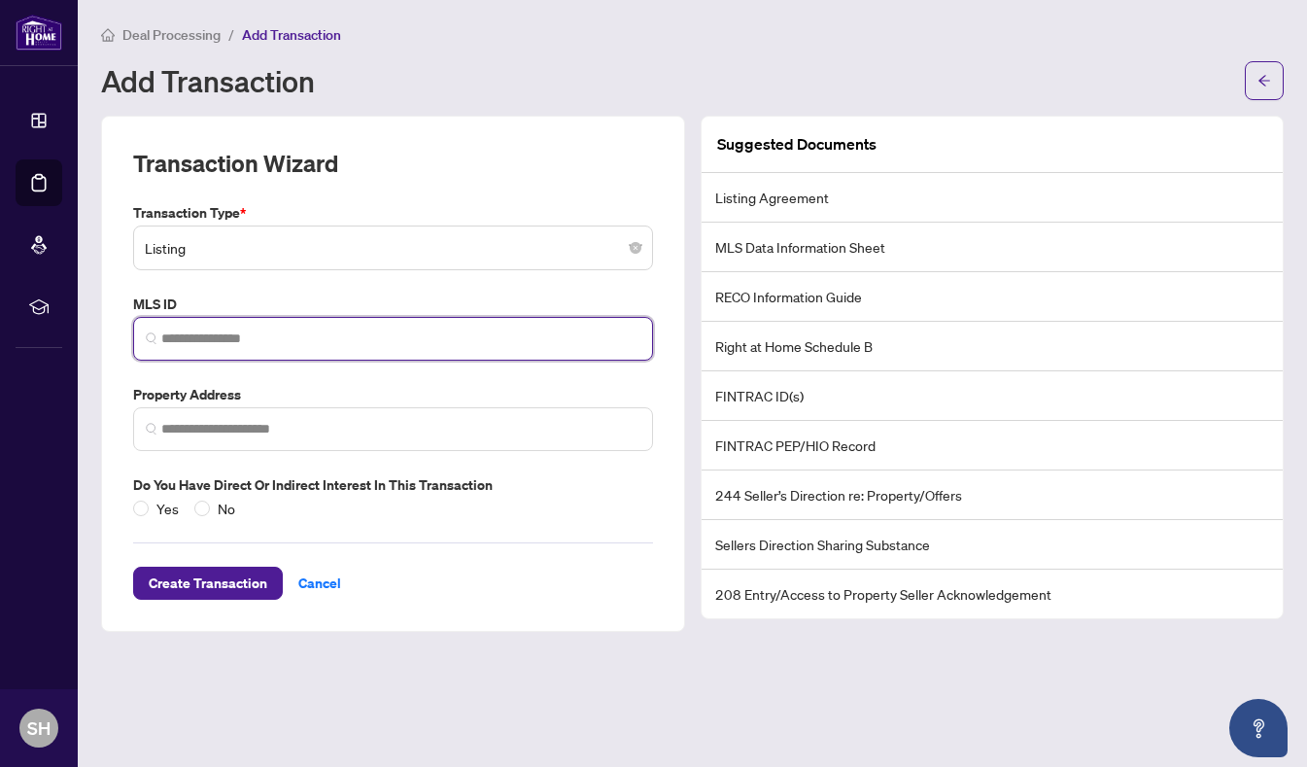
click at [274, 332] on input "search" at bounding box center [400, 338] width 479 height 20
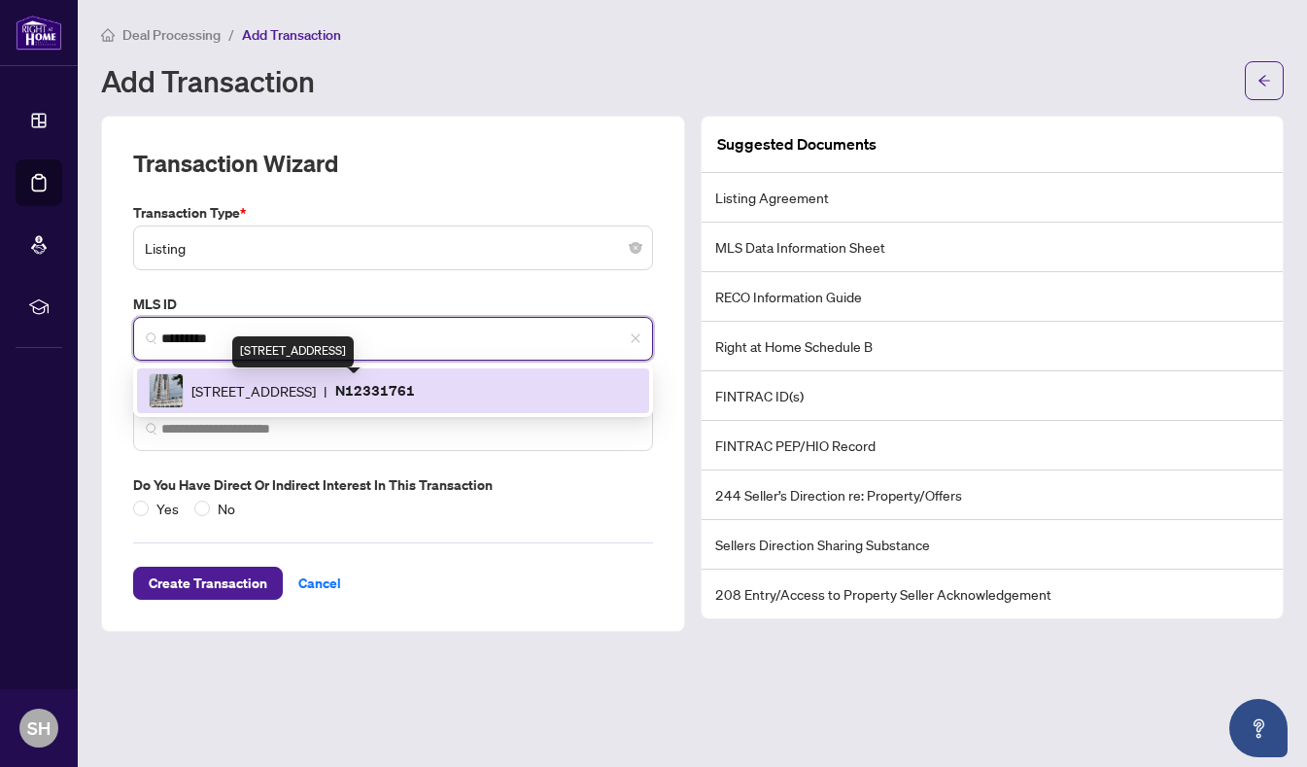
click at [316, 395] on span "1 Grandview Ave, Markham, Ontario L3T 0G7, Canada" at bounding box center [253, 390] width 124 height 21
type input "*********"
type input "**********"
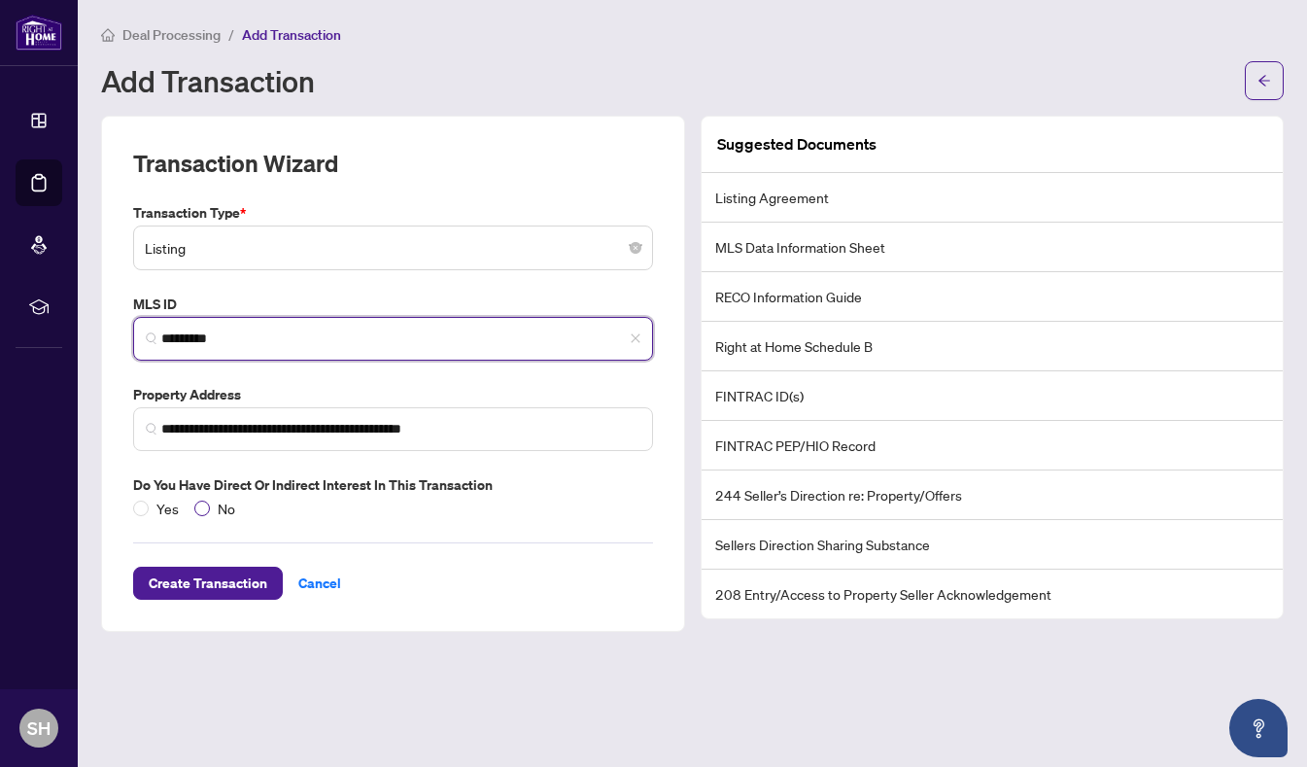
type input "*********"
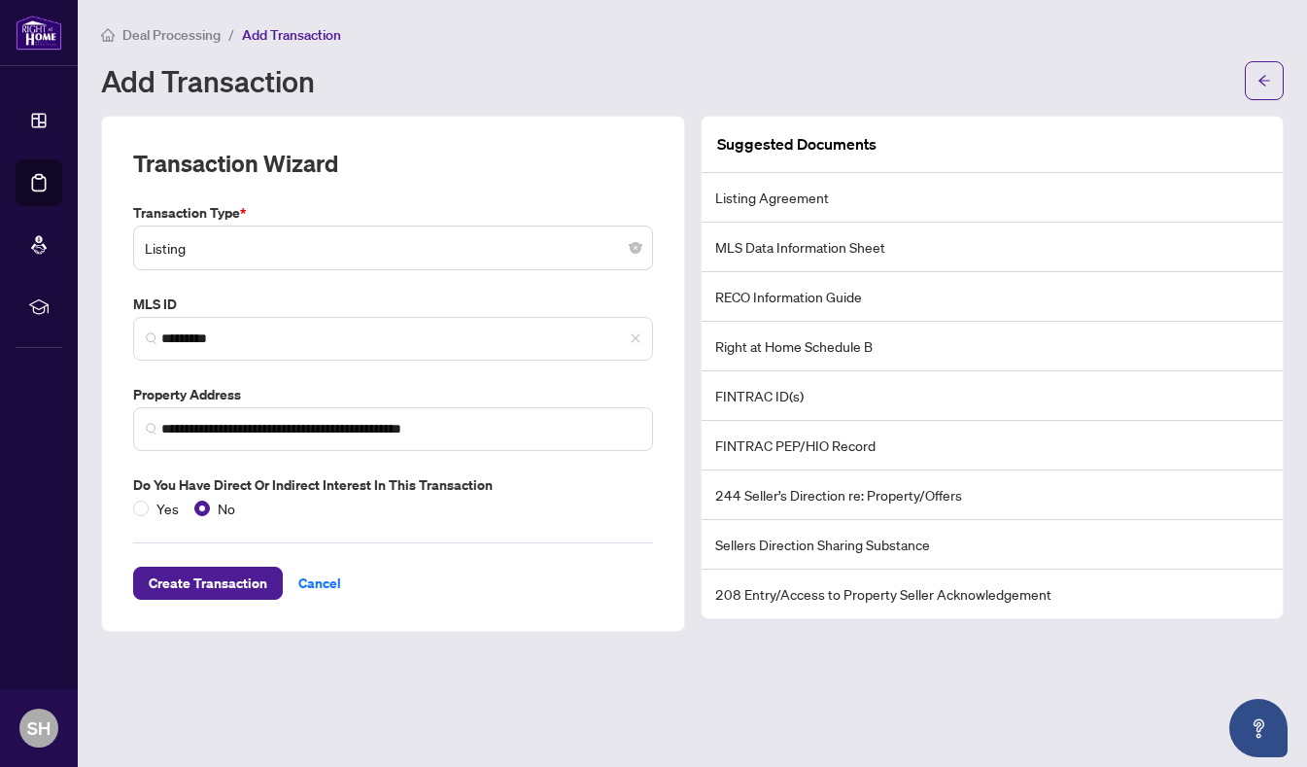
click at [881, 199] on li "Listing Agreement" at bounding box center [993, 198] width 582 height 50
click at [881, 239] on li "MLS Data Information Sheet" at bounding box center [993, 248] width 582 height 50
click at [889, 284] on li "RECO Information Guide" at bounding box center [993, 297] width 582 height 50
click at [889, 349] on li "Right at Home Schedule B" at bounding box center [993, 347] width 582 height 50
click at [229, 579] on span "Create Transaction" at bounding box center [208, 583] width 119 height 31
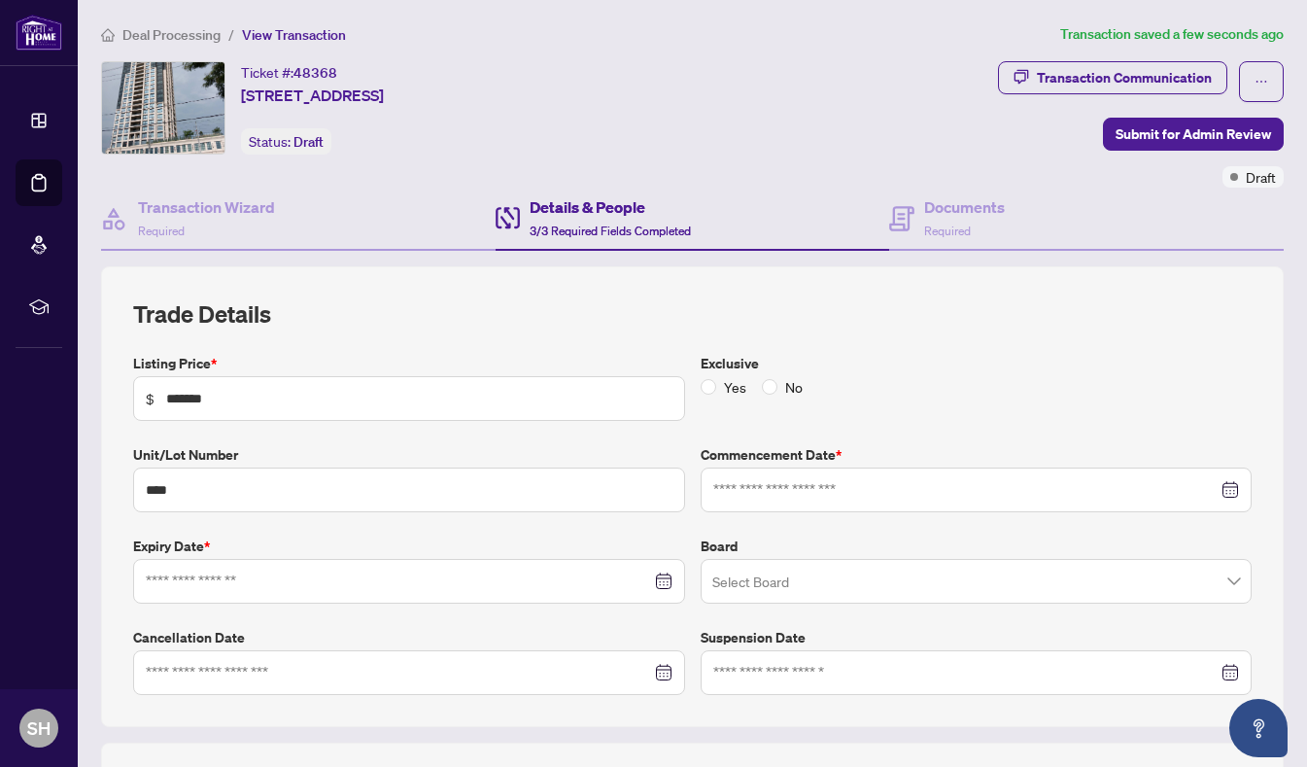
type input "**********"
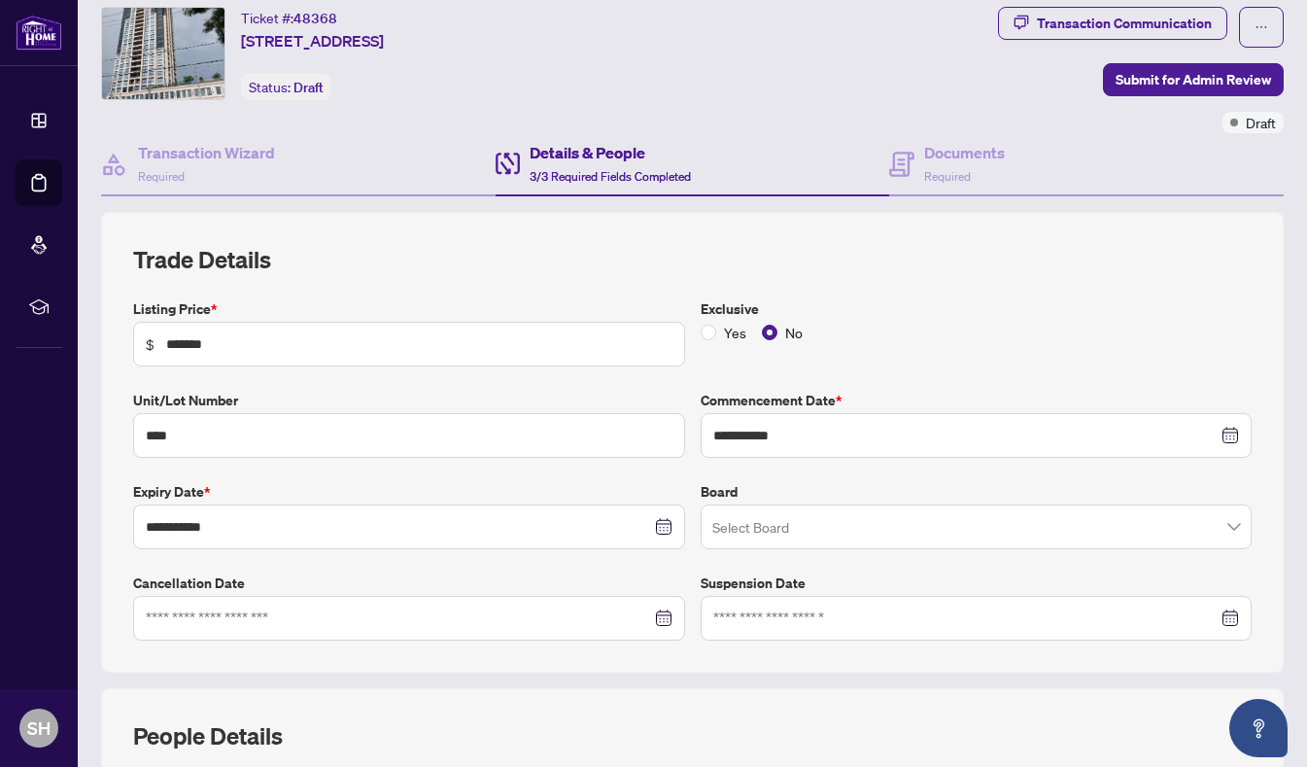
scroll to position [115, 0]
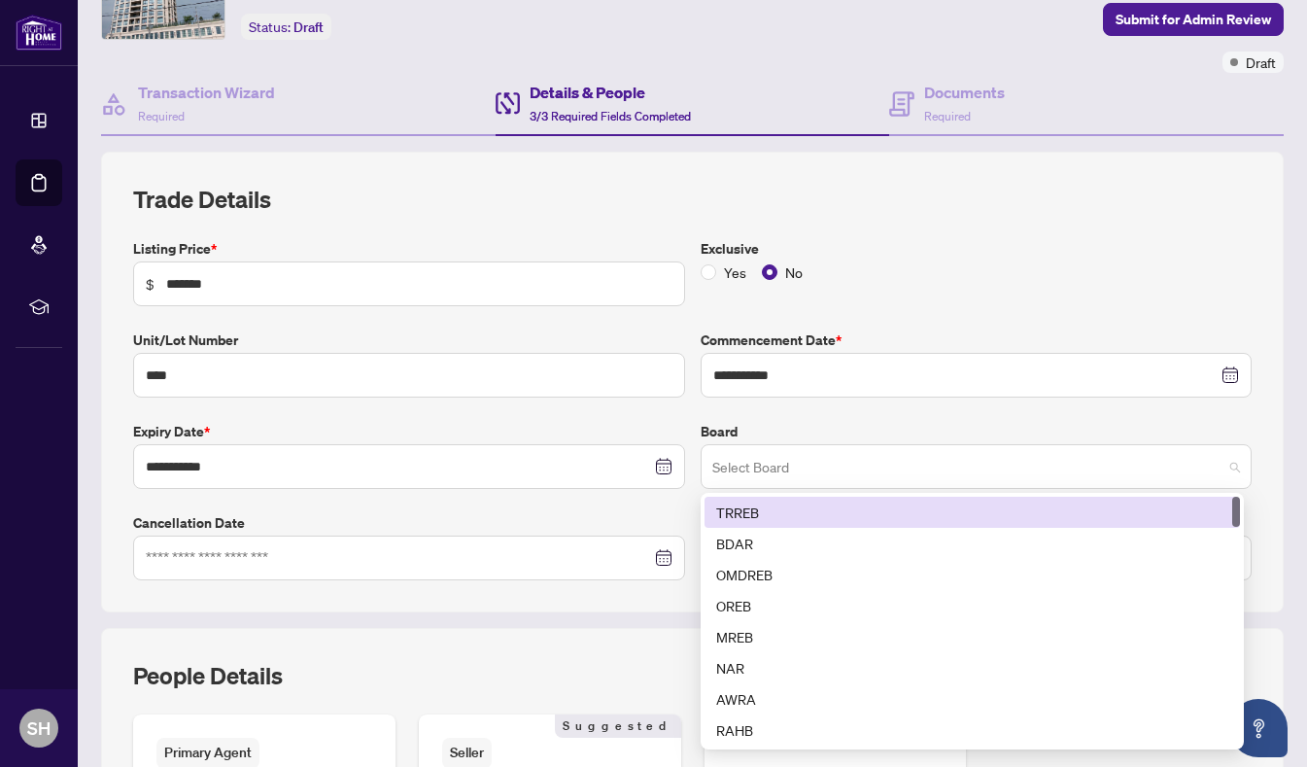
click at [1213, 465] on span at bounding box center [976, 466] width 529 height 37
click at [767, 513] on div "TRREB" at bounding box center [972, 511] width 512 height 21
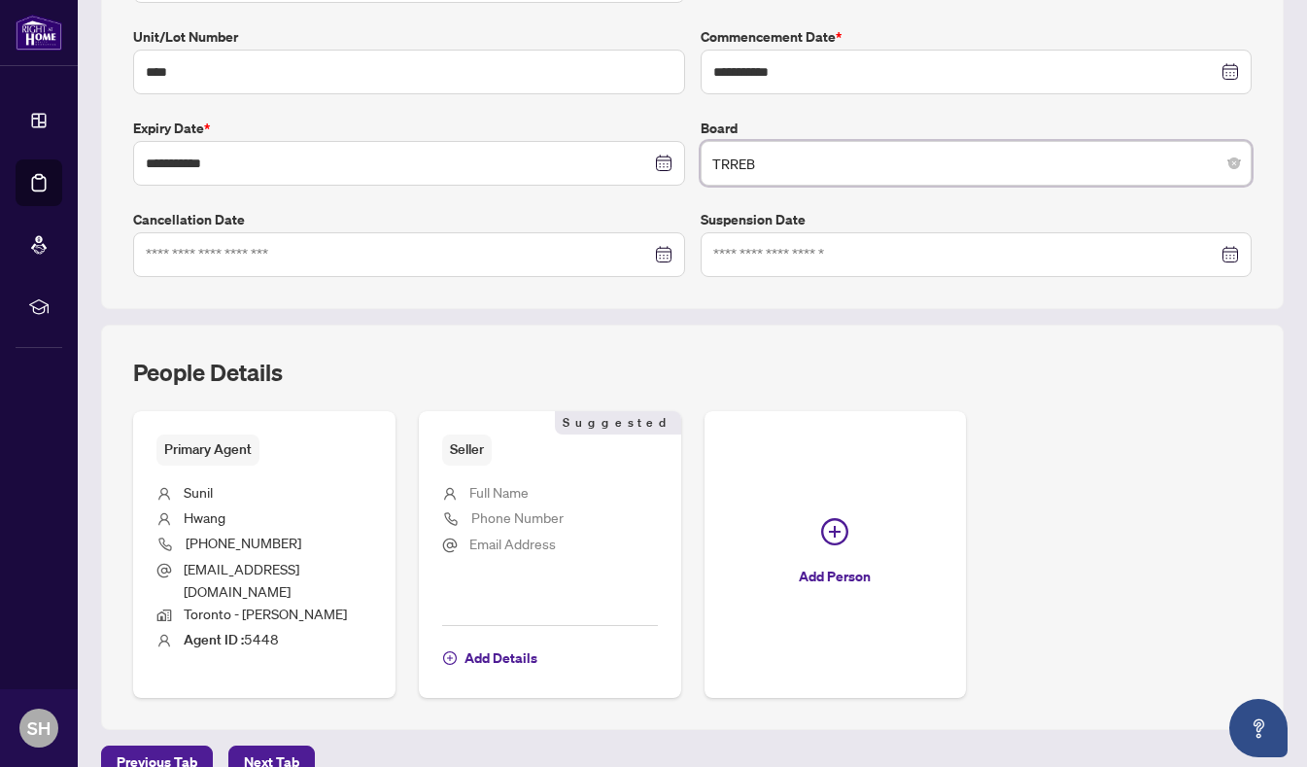
scroll to position [421, 0]
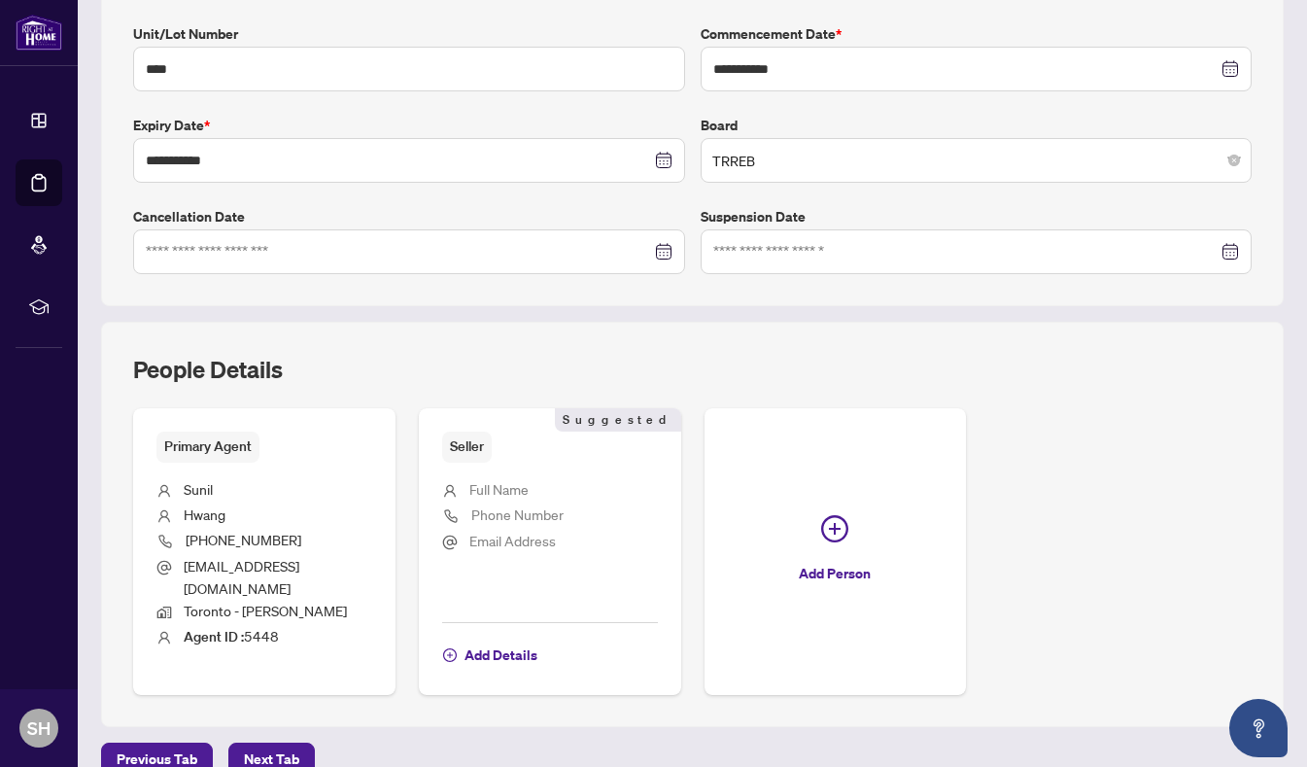
click at [570, 480] on li "Full Name" at bounding box center [550, 490] width 216 height 25
click at [516, 495] on span "Full Name" at bounding box center [498, 488] width 59 height 17
click at [515, 493] on span "Full Name" at bounding box center [498, 488] width 59 height 17
click at [488, 485] on span "Full Name" at bounding box center [498, 488] width 59 height 17
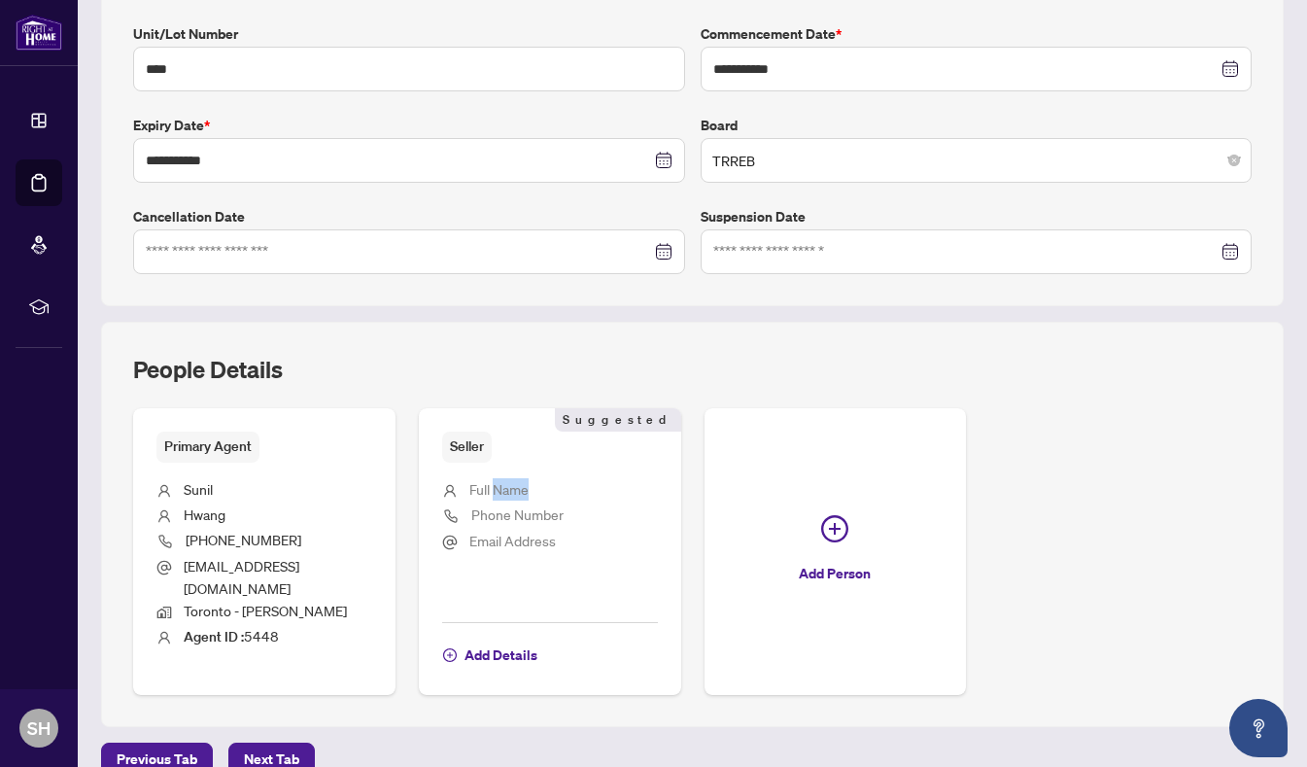
click at [488, 485] on span "Full Name" at bounding box center [498, 488] width 59 height 17
drag, startPoint x: 488, startPoint y: 485, endPoint x: 472, endPoint y: 485, distance: 15.6
click at [472, 485] on span "Full Name" at bounding box center [498, 488] width 59 height 17
click at [591, 490] on li "Full Name" at bounding box center [550, 490] width 216 height 25
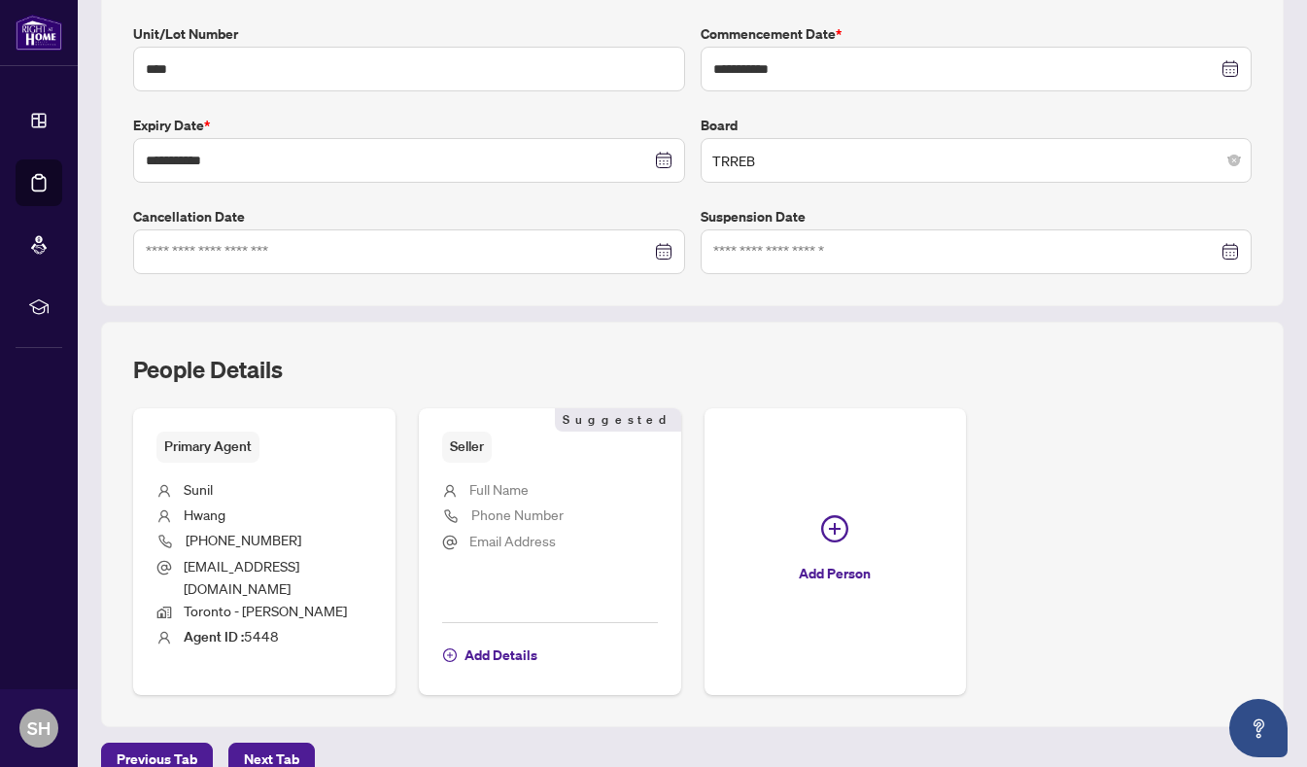
click at [591, 490] on li "Full Name" at bounding box center [550, 490] width 216 height 25
click at [588, 489] on li "Full Name" at bounding box center [550, 490] width 216 height 25
click at [588, 488] on li "Full Name" at bounding box center [550, 490] width 216 height 25
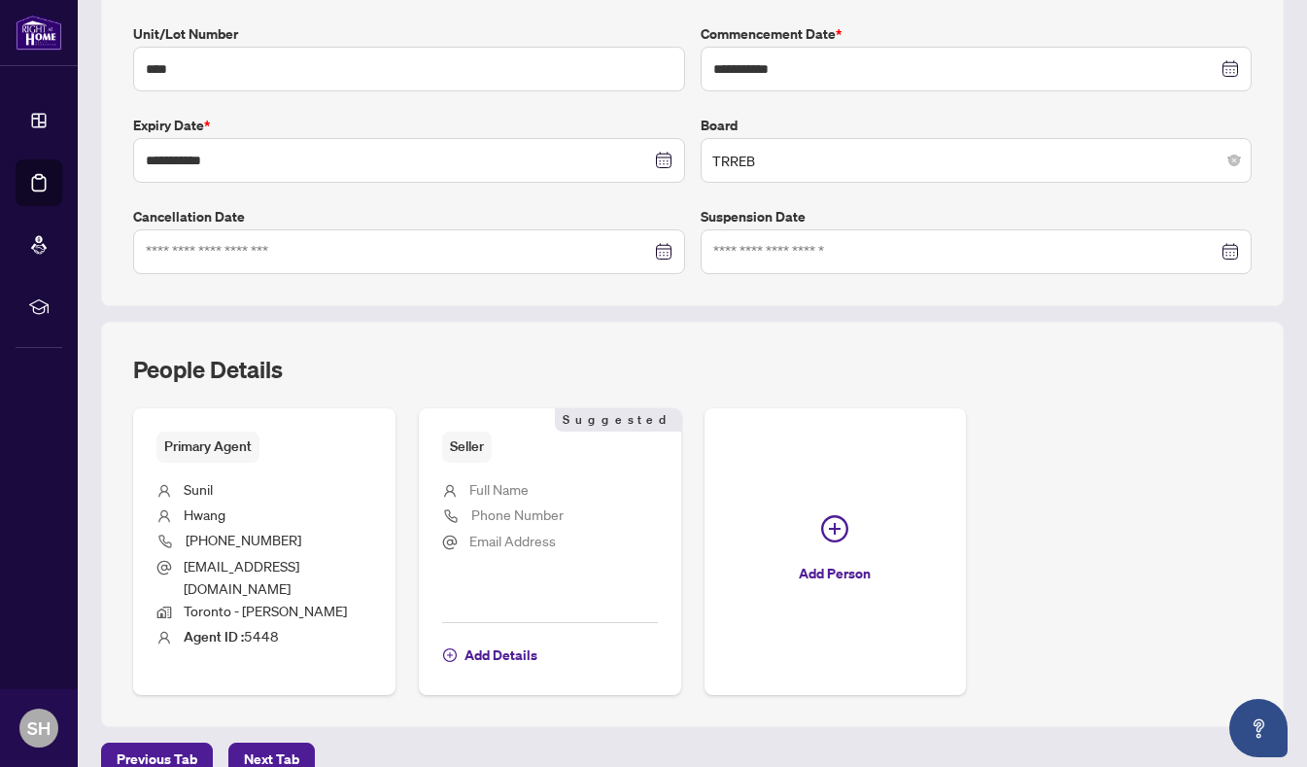
click at [523, 490] on span "Full Name" at bounding box center [498, 488] width 59 height 17
click at [529, 484] on li "Full Name" at bounding box center [550, 490] width 216 height 25
drag, startPoint x: 528, startPoint y: 484, endPoint x: 497, endPoint y: 484, distance: 31.1
click at [523, 484] on li "Full Name" at bounding box center [550, 490] width 216 height 25
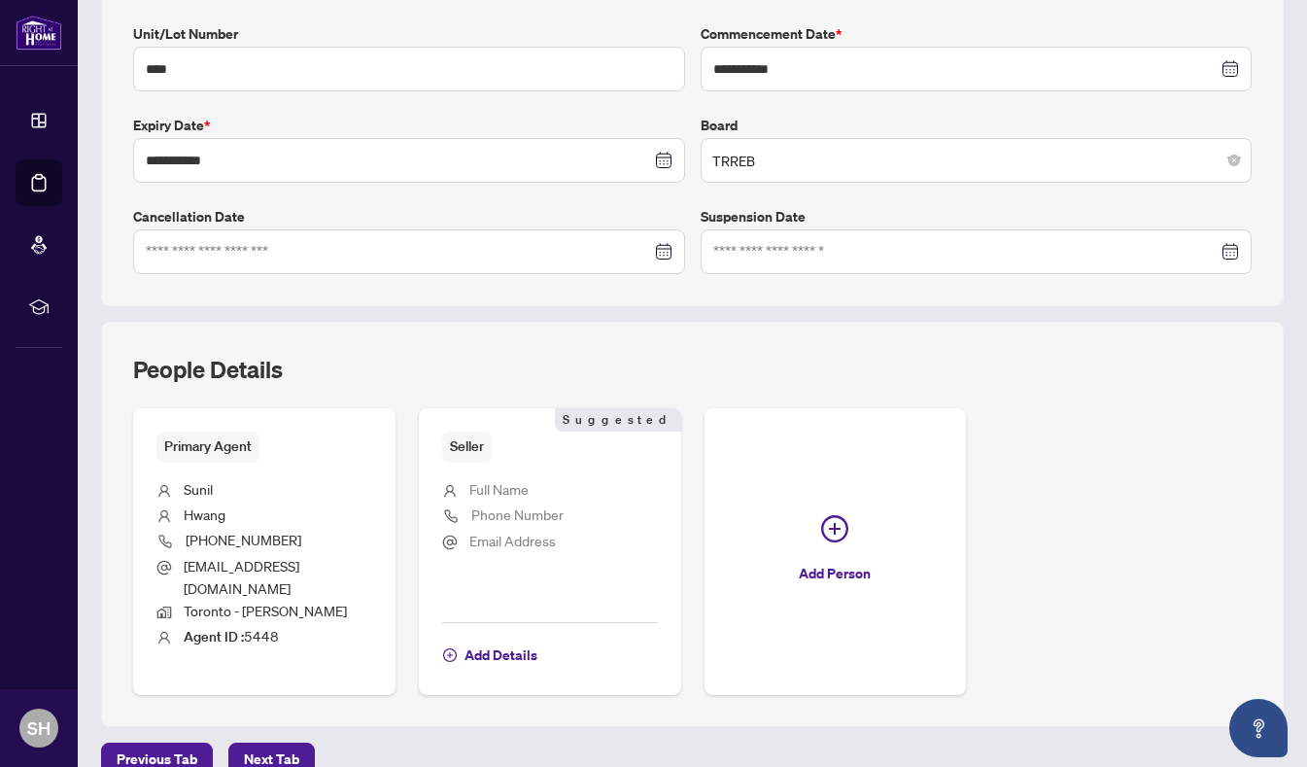
click at [453, 493] on icon at bounding box center [450, 491] width 16 height 16
click at [480, 486] on span "Full Name" at bounding box center [498, 488] width 59 height 17
click at [480, 639] on span "Add Details" at bounding box center [501, 654] width 73 height 31
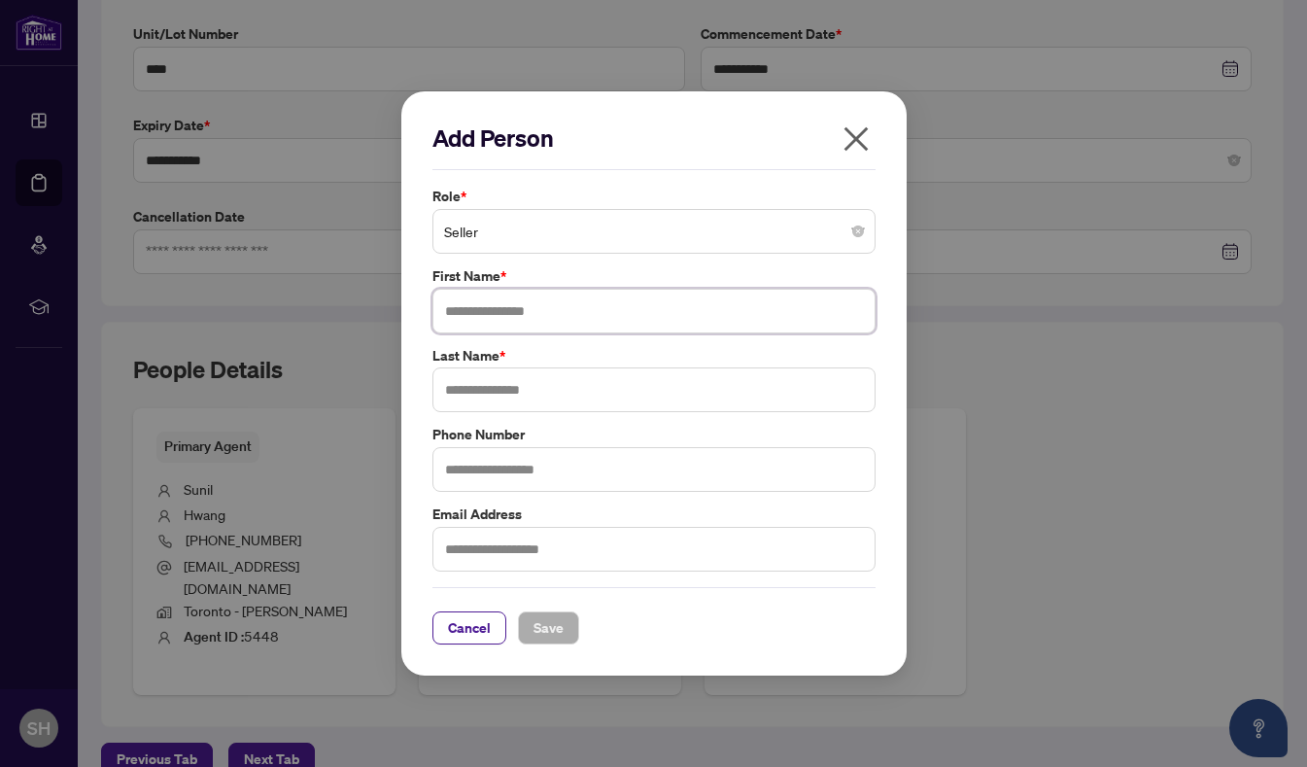
click at [576, 313] on input "text" at bounding box center [653, 311] width 443 height 45
type input "*"
type input "*******"
click at [594, 378] on input "text" at bounding box center [653, 389] width 443 height 45
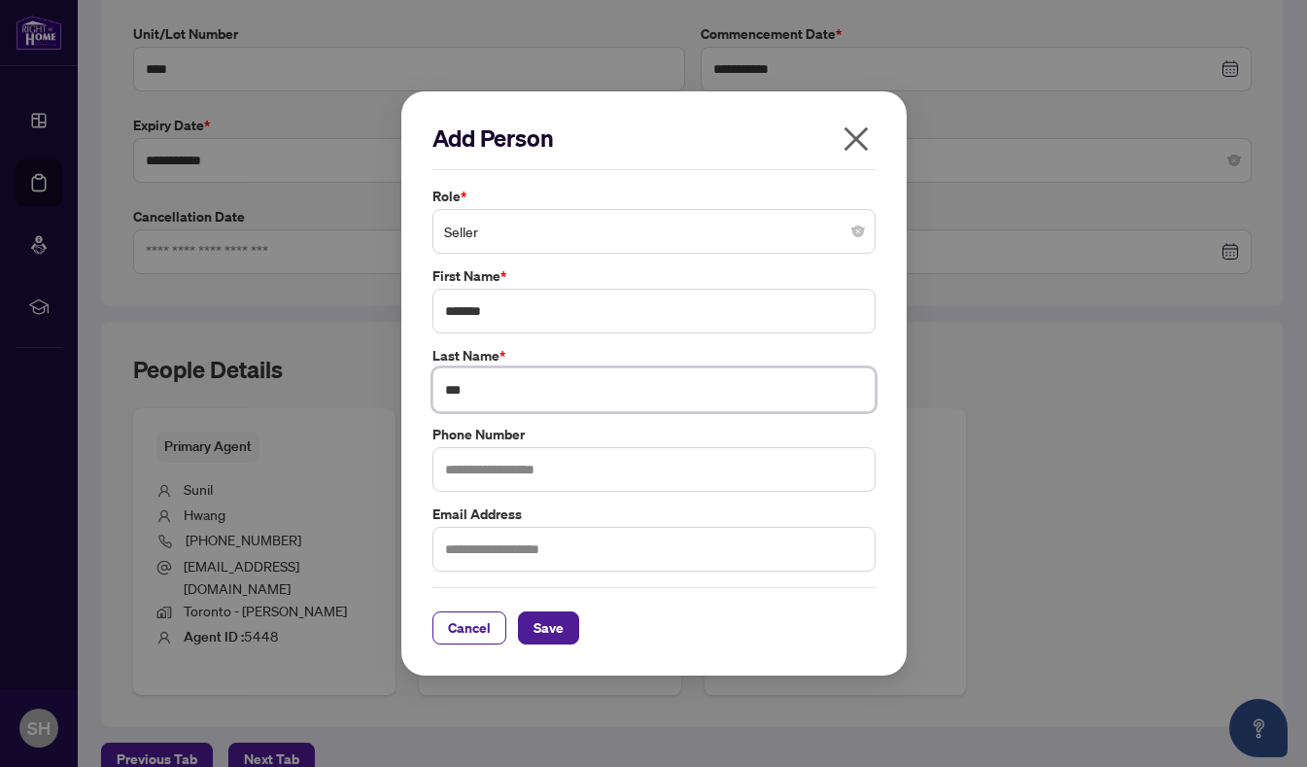
type input "***"
click at [570, 467] on input "text" at bounding box center [653, 469] width 443 height 45
type input "**********"
click at [548, 620] on span "Save" at bounding box center [549, 627] width 30 height 31
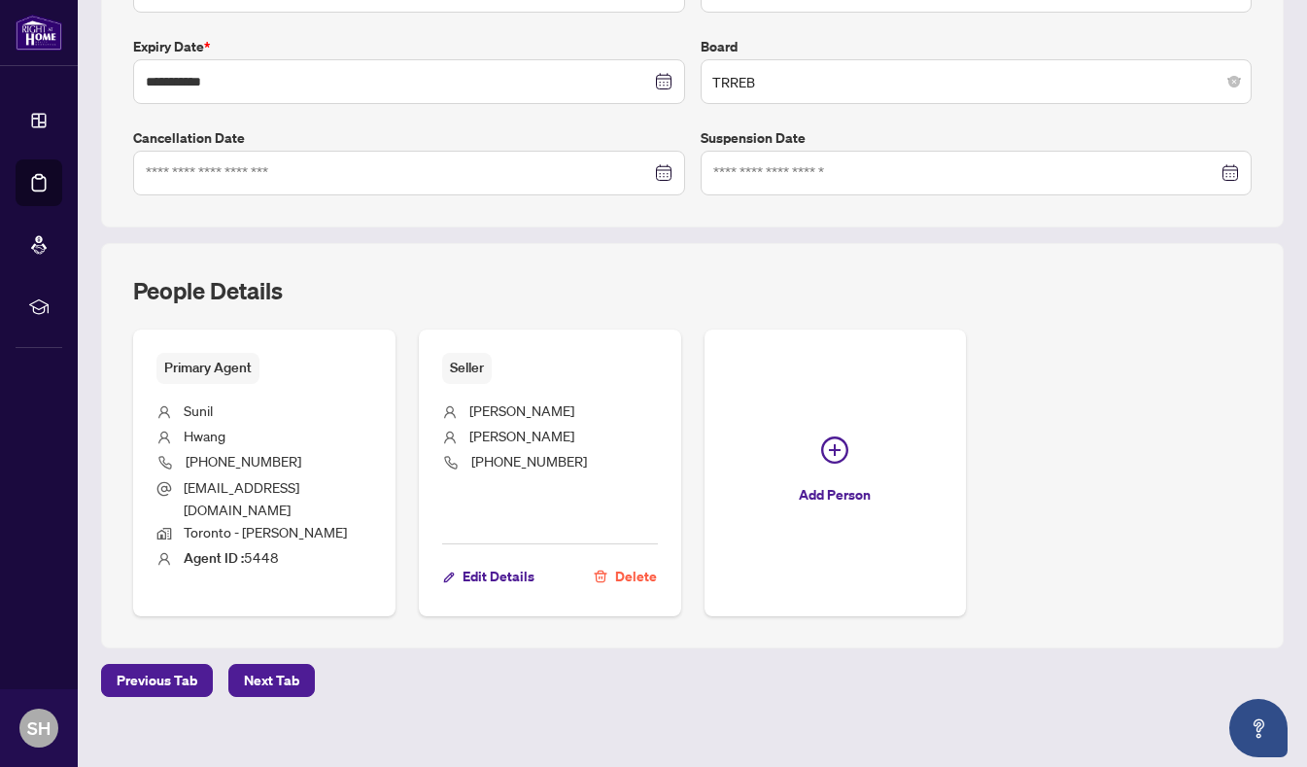
scroll to position [501, 0]
click at [268, 664] on span "Next Tab" at bounding box center [271, 679] width 55 height 31
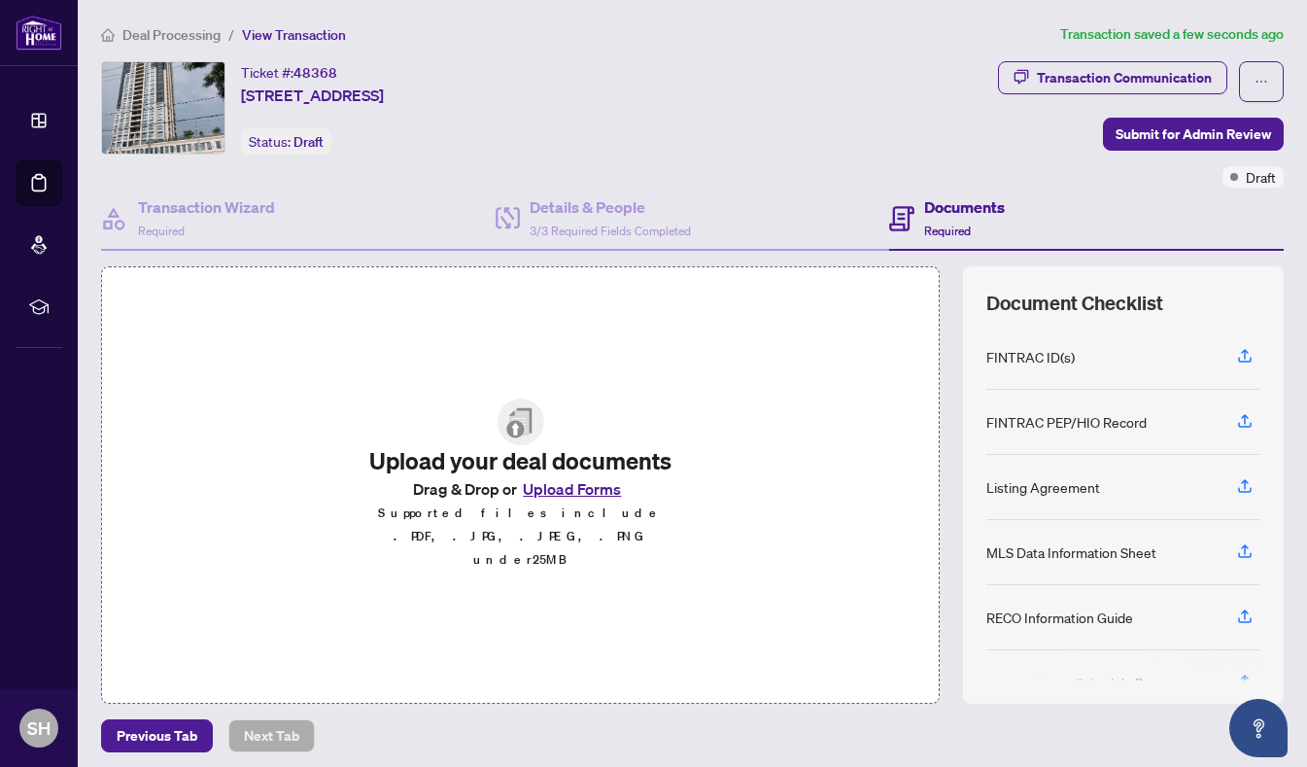
click at [577, 501] on button "Upload Forms" at bounding box center [572, 488] width 110 height 25
click at [162, 732] on span "Previous Tab" at bounding box center [157, 735] width 81 height 31
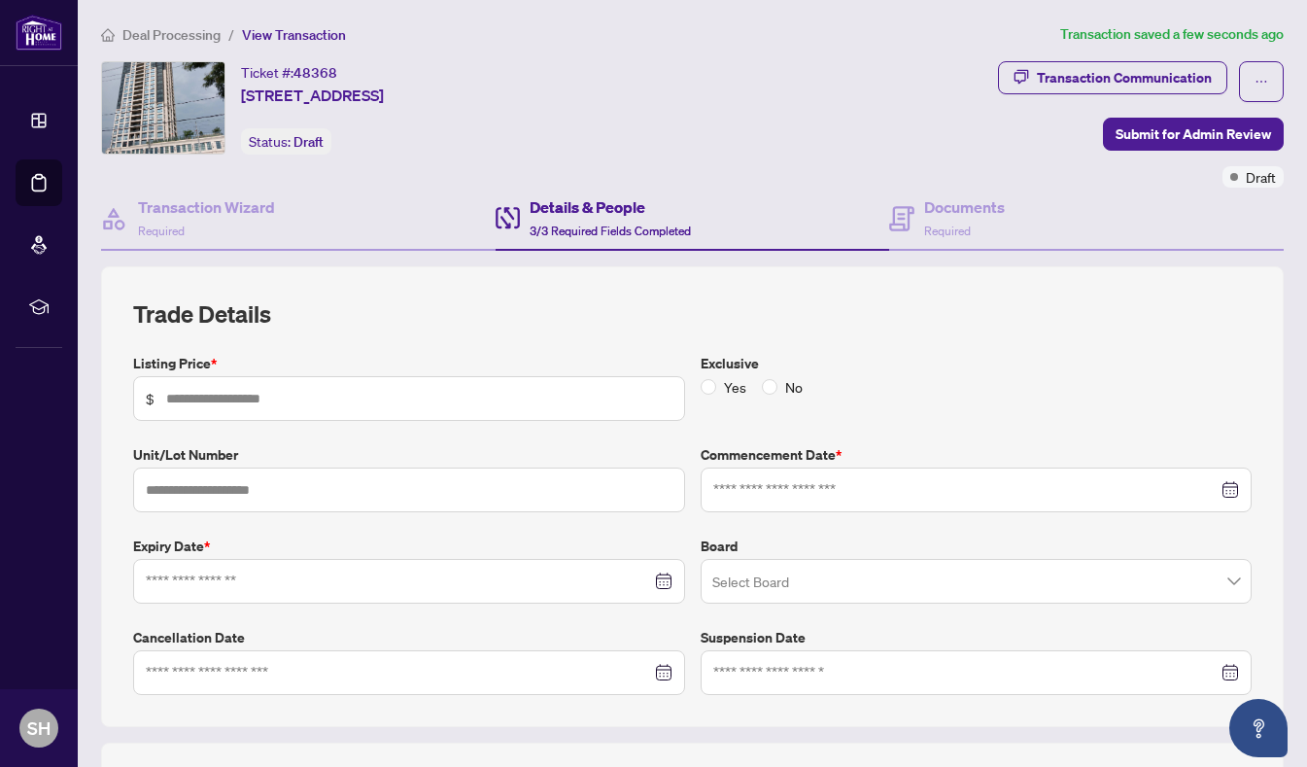
type input "*******"
type input "****"
type input "**********"
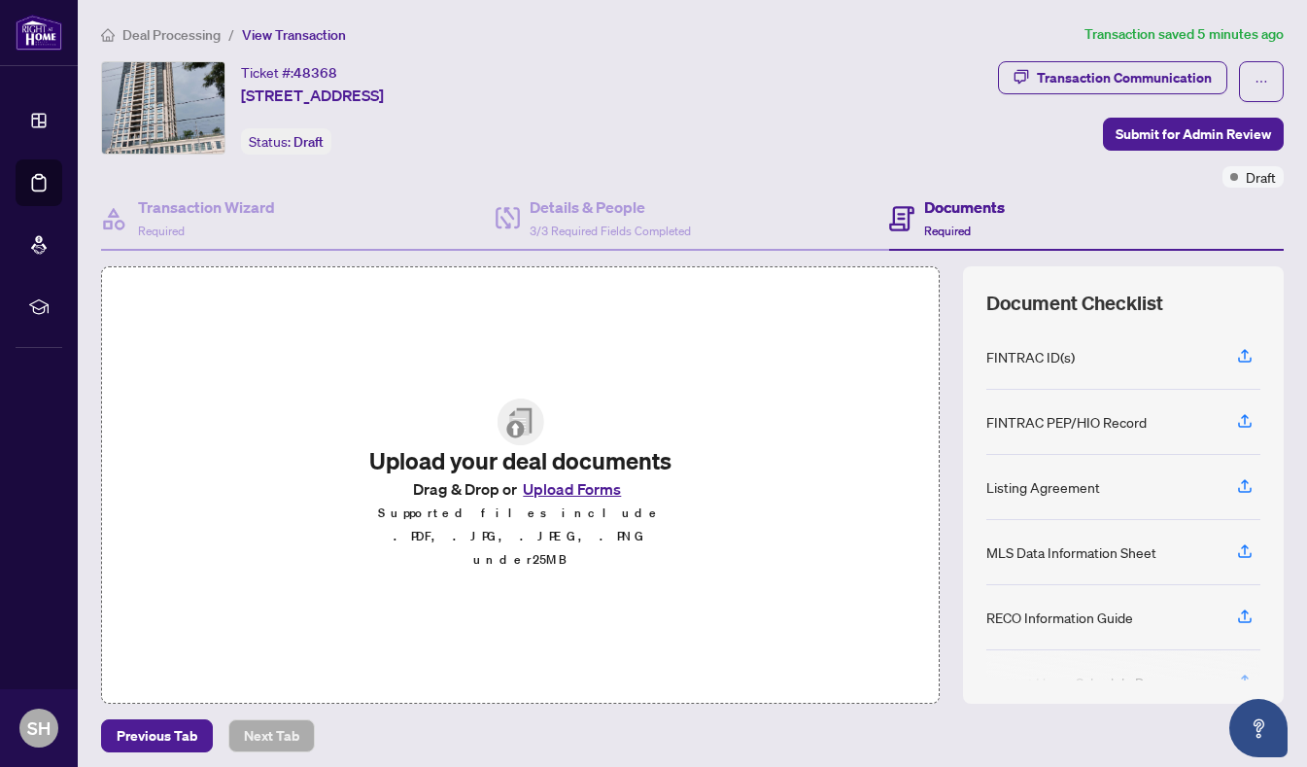
click at [563, 501] on button "Upload Forms" at bounding box center [572, 488] width 110 height 25
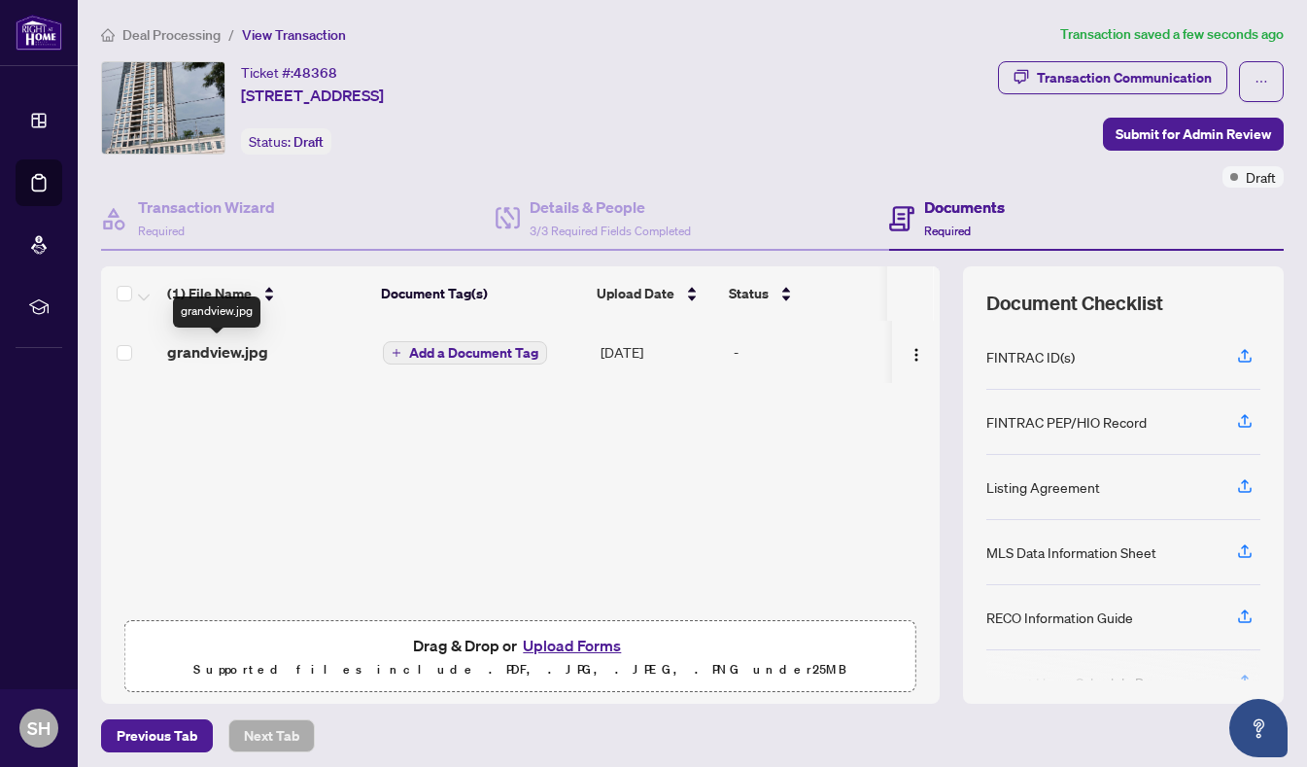
click at [218, 353] on span "grandview.jpg" at bounding box center [217, 351] width 101 height 23
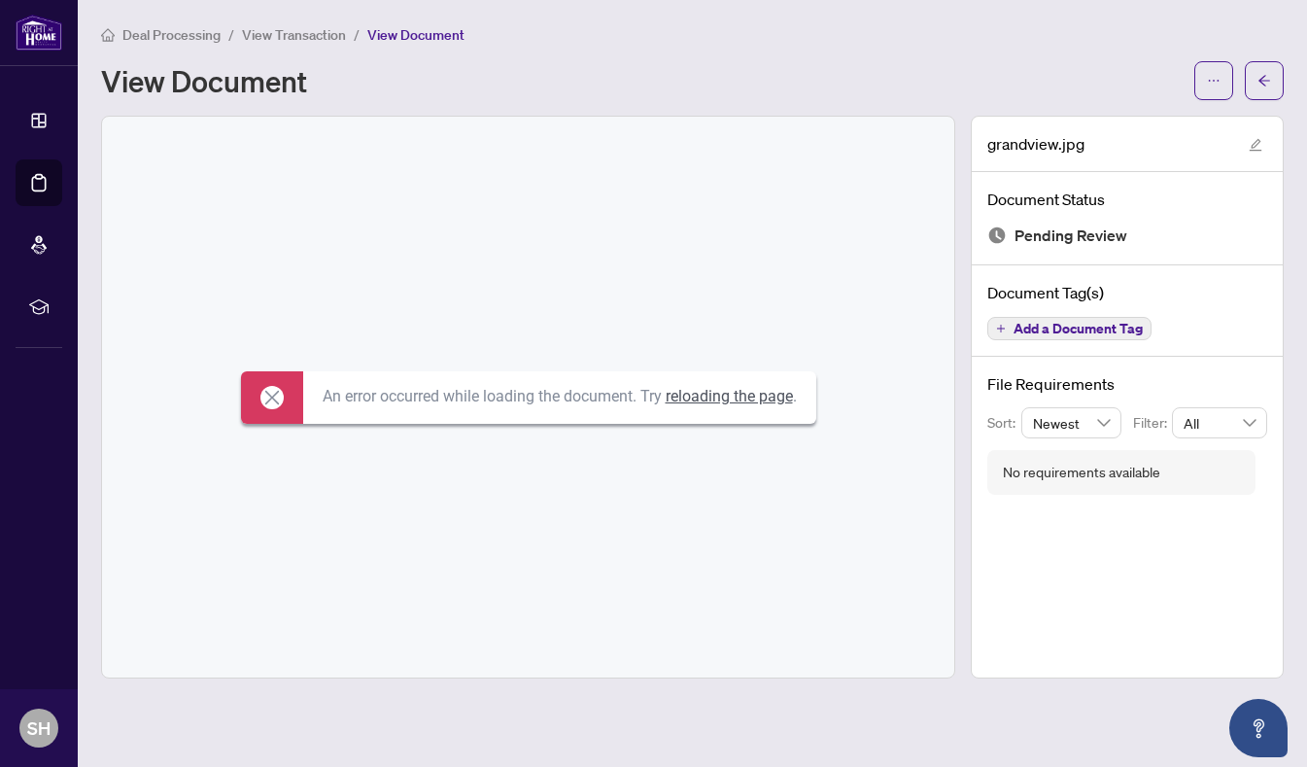
click at [695, 393] on link "reloading the page" at bounding box center [729, 396] width 127 height 18
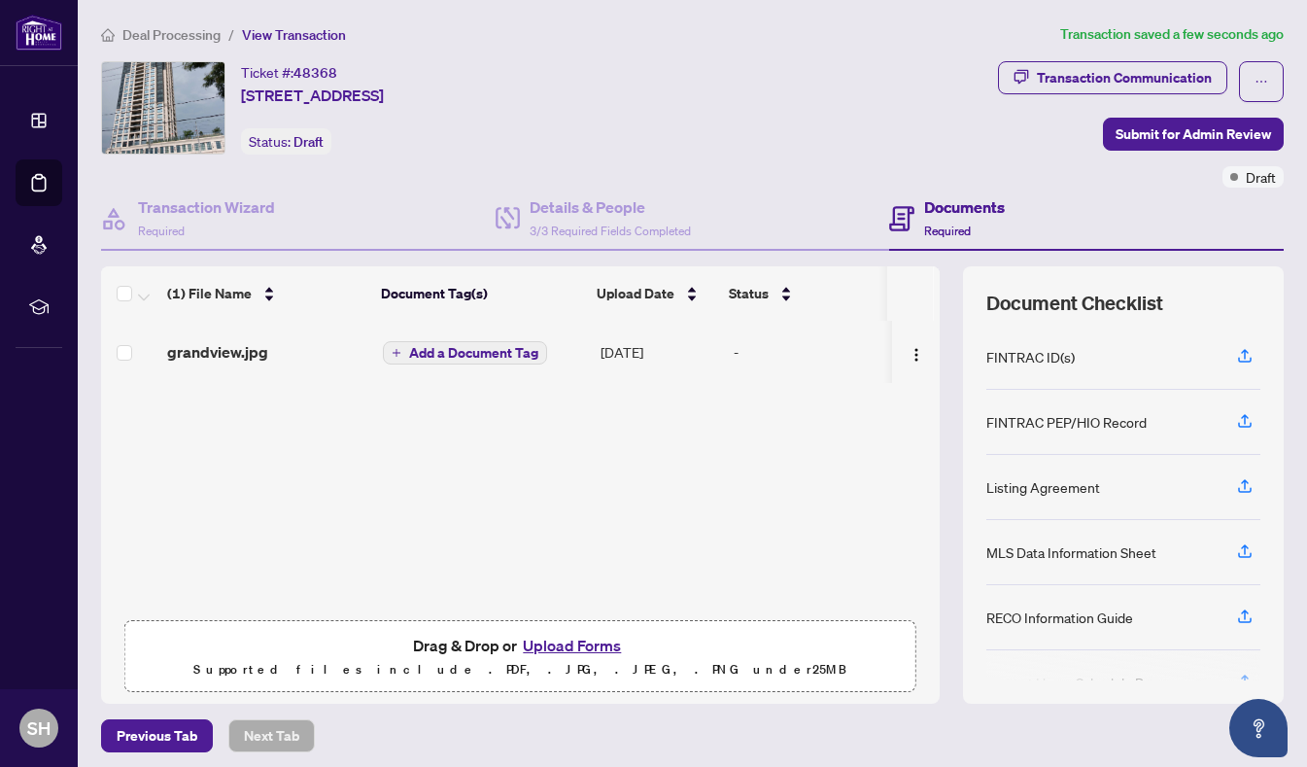
click at [470, 351] on span "Add a Document Tag" at bounding box center [473, 353] width 129 height 14
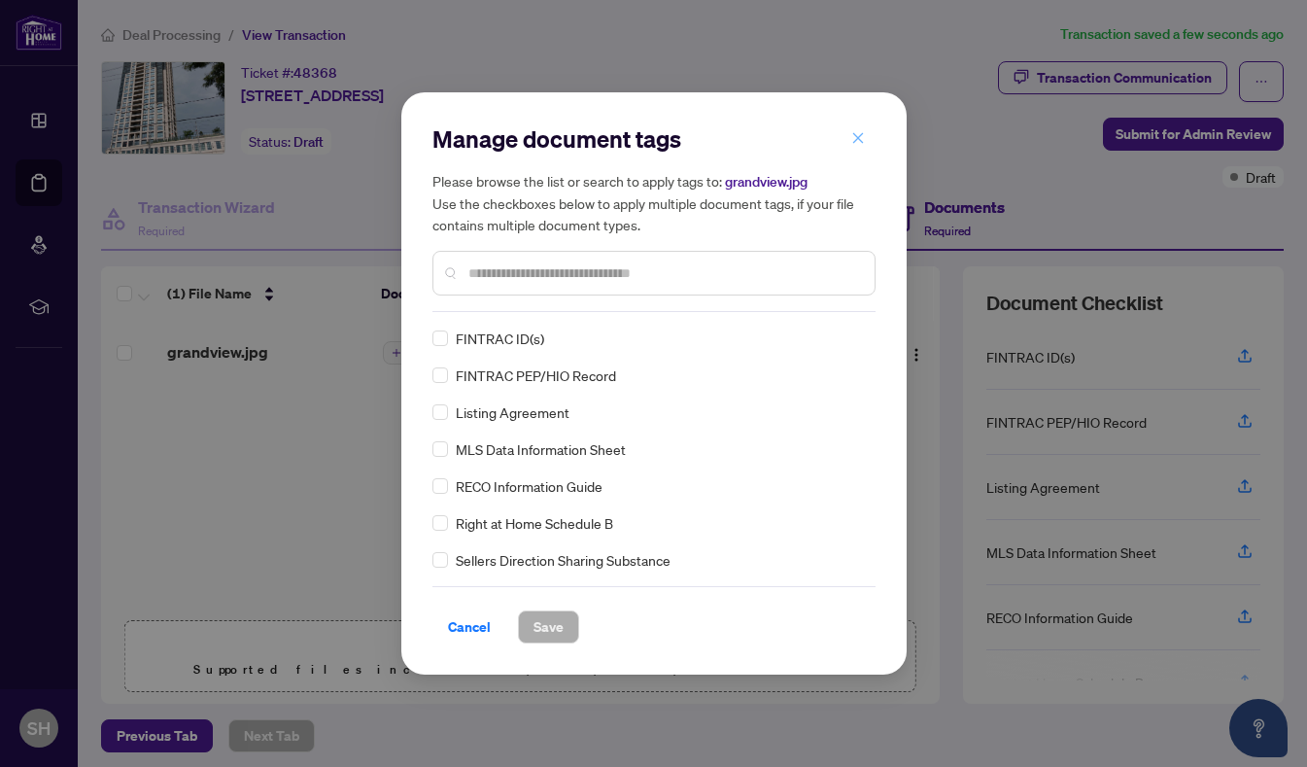
click at [857, 132] on icon "close" at bounding box center [858, 138] width 14 height 14
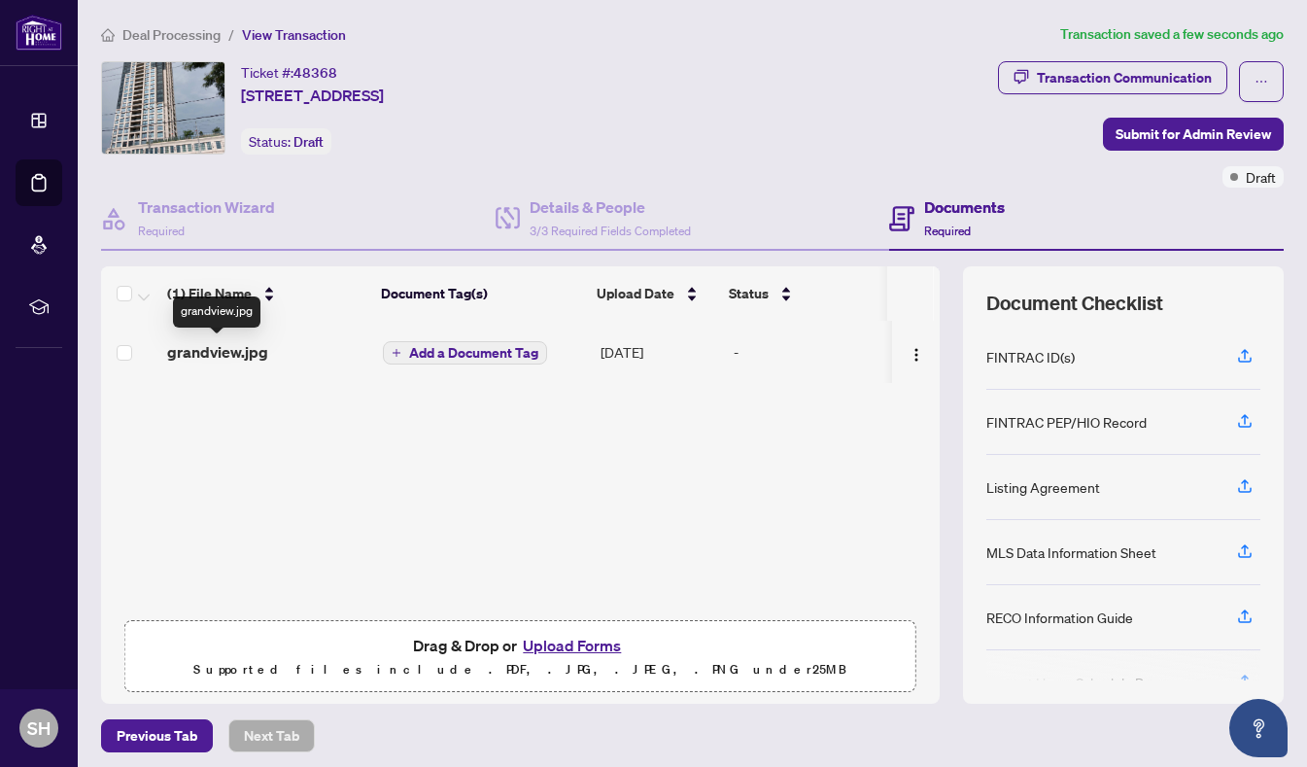
click at [210, 354] on span "grandview.jpg" at bounding box center [217, 351] width 101 height 23
click at [172, 731] on span "Previous Tab" at bounding box center [157, 735] width 81 height 31
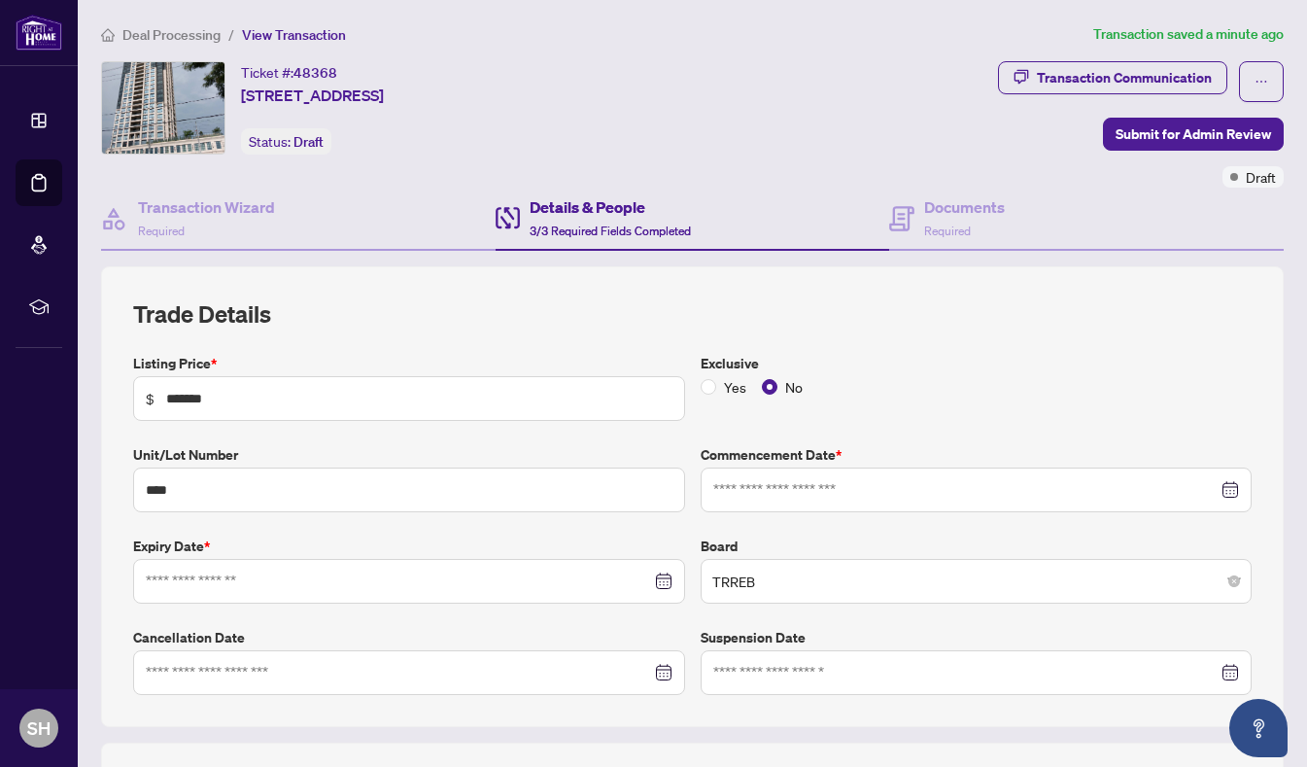
type input "**********"
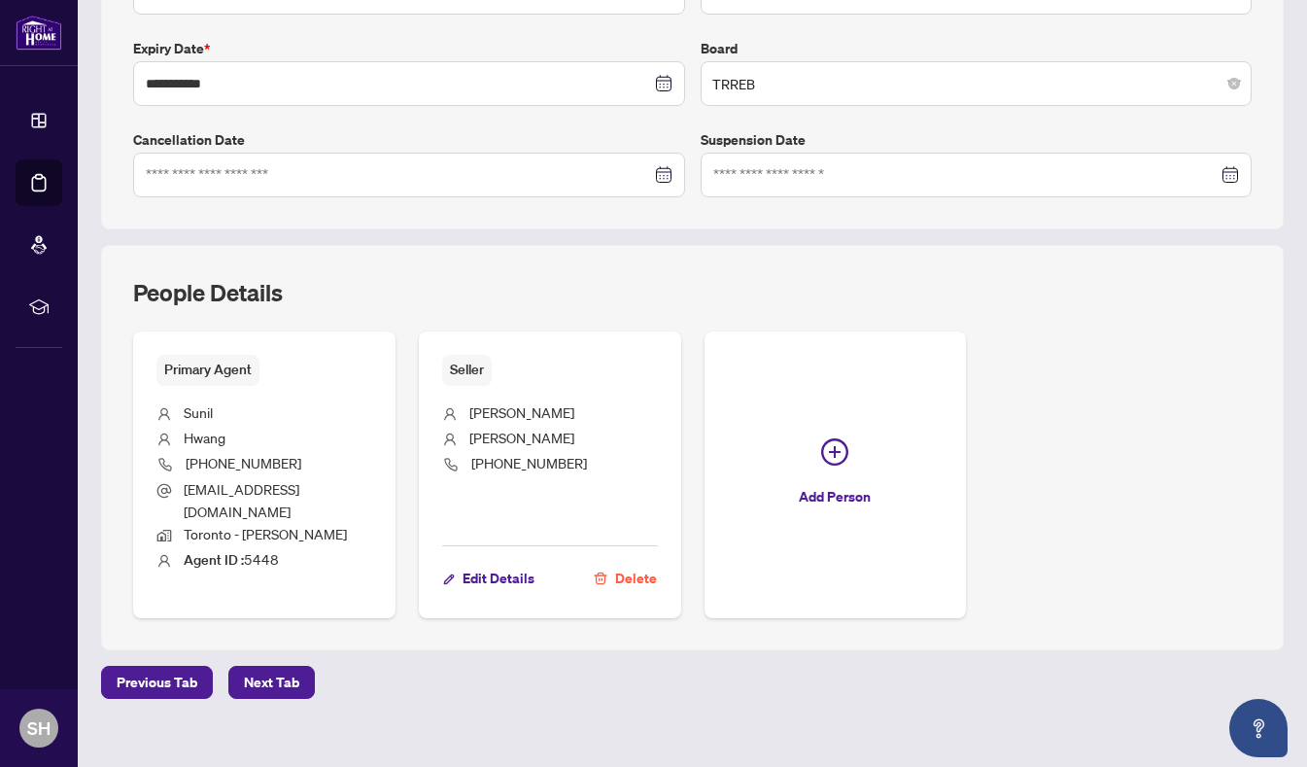
scroll to position [501, 0]
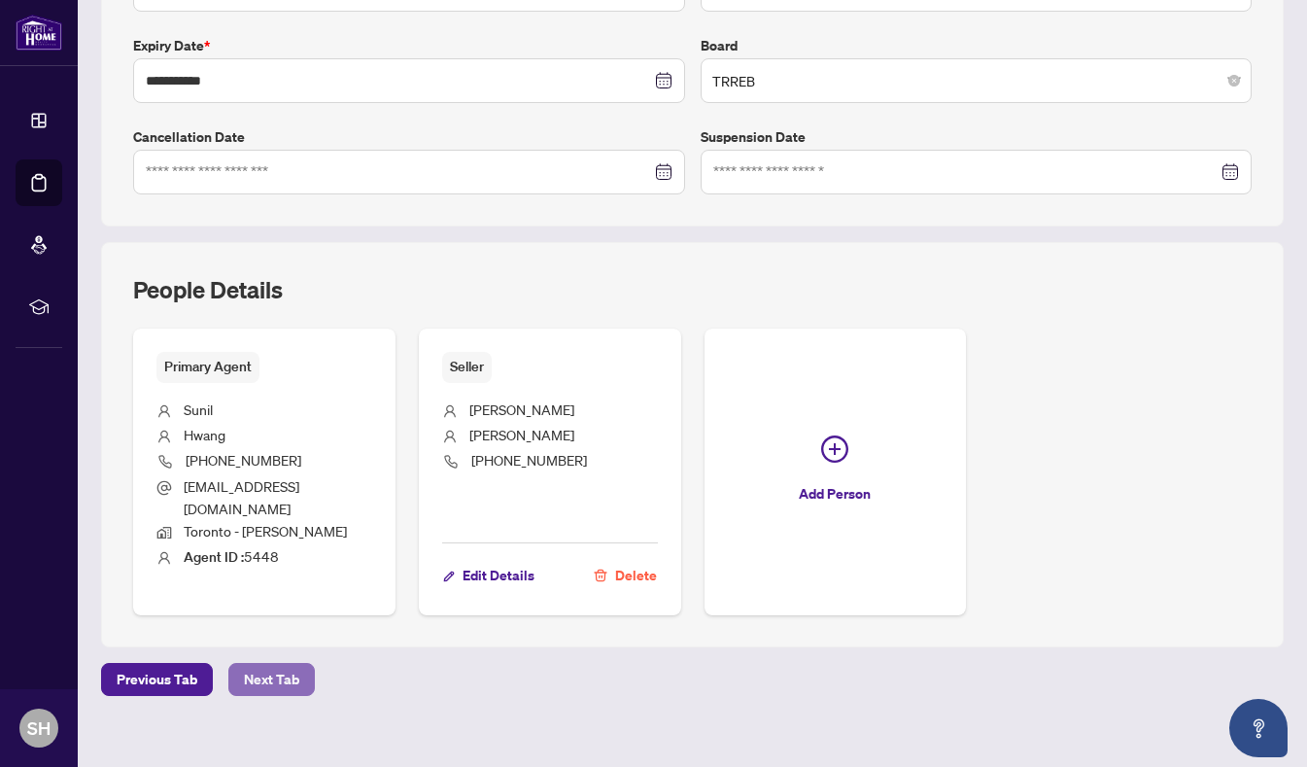
click at [275, 664] on span "Next Tab" at bounding box center [271, 679] width 55 height 31
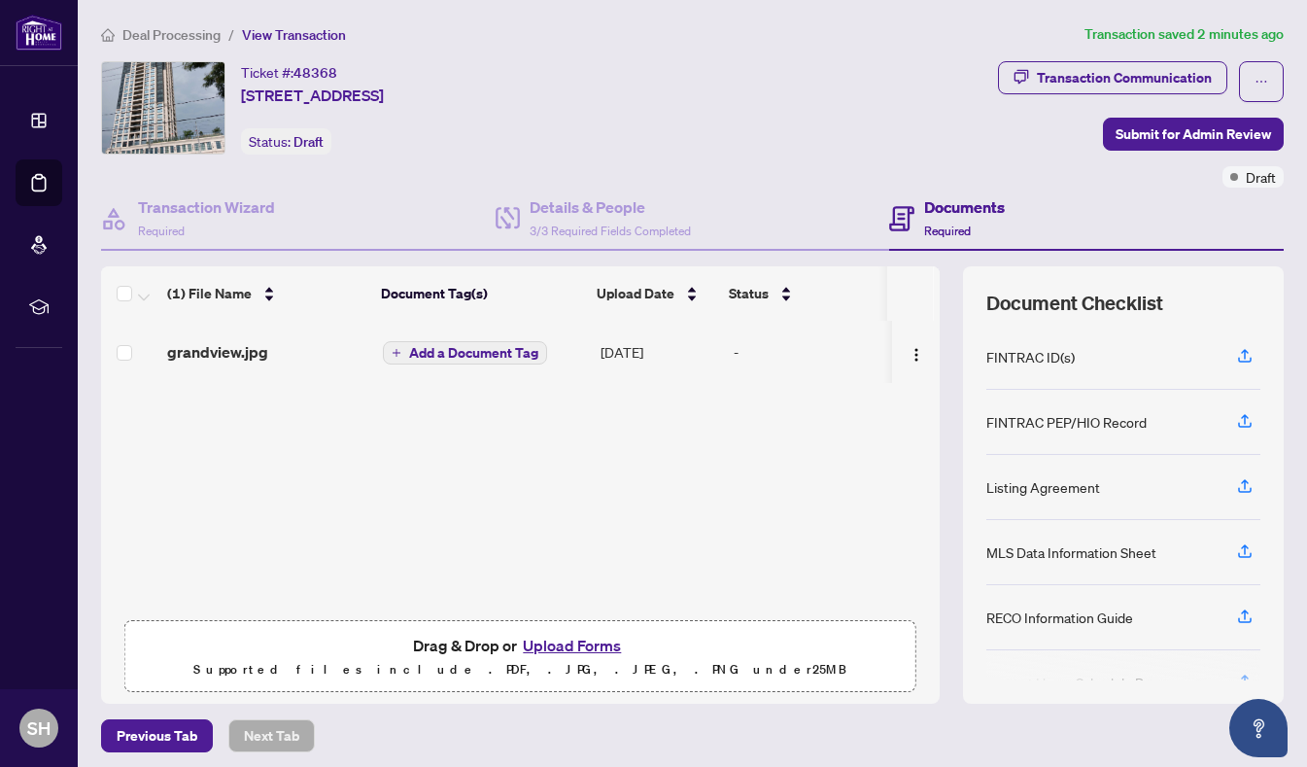
click at [467, 347] on span "Add a Document Tag" at bounding box center [473, 353] width 129 height 14
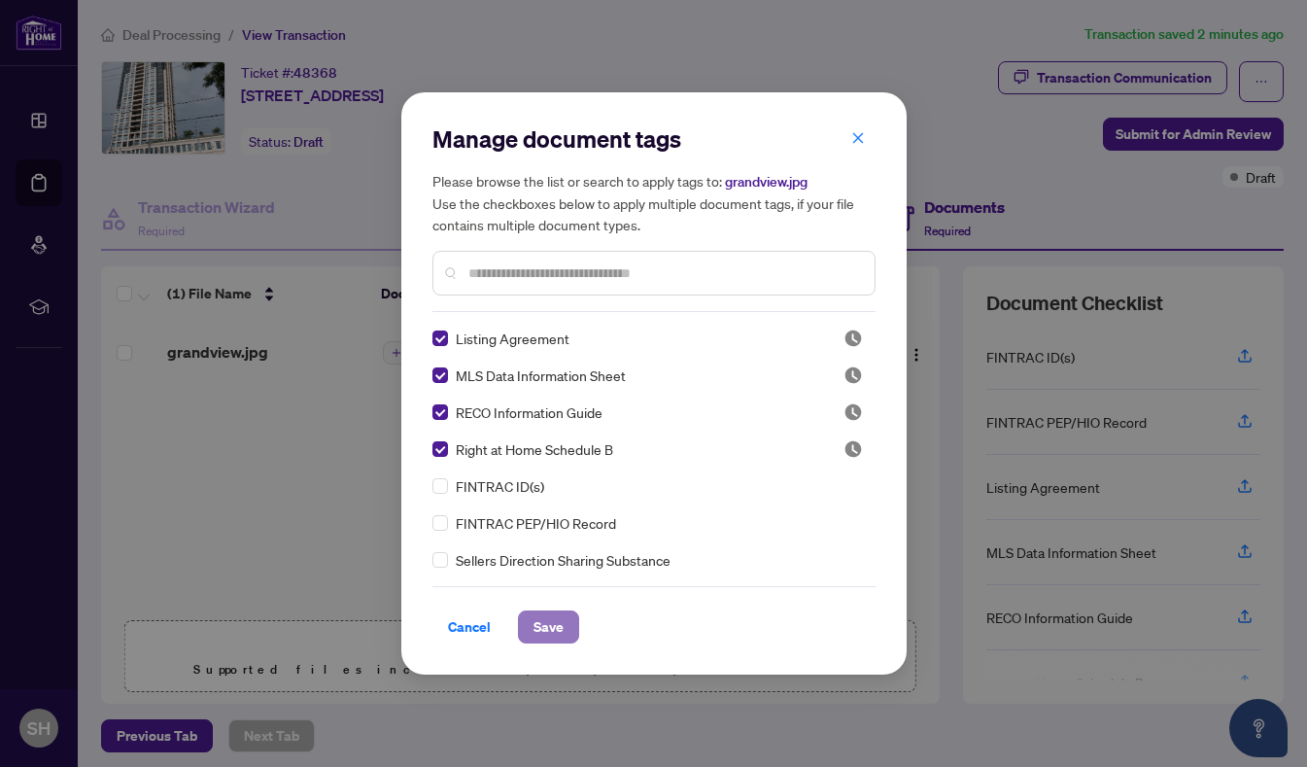
click at [546, 622] on span "Save" at bounding box center [549, 626] width 30 height 31
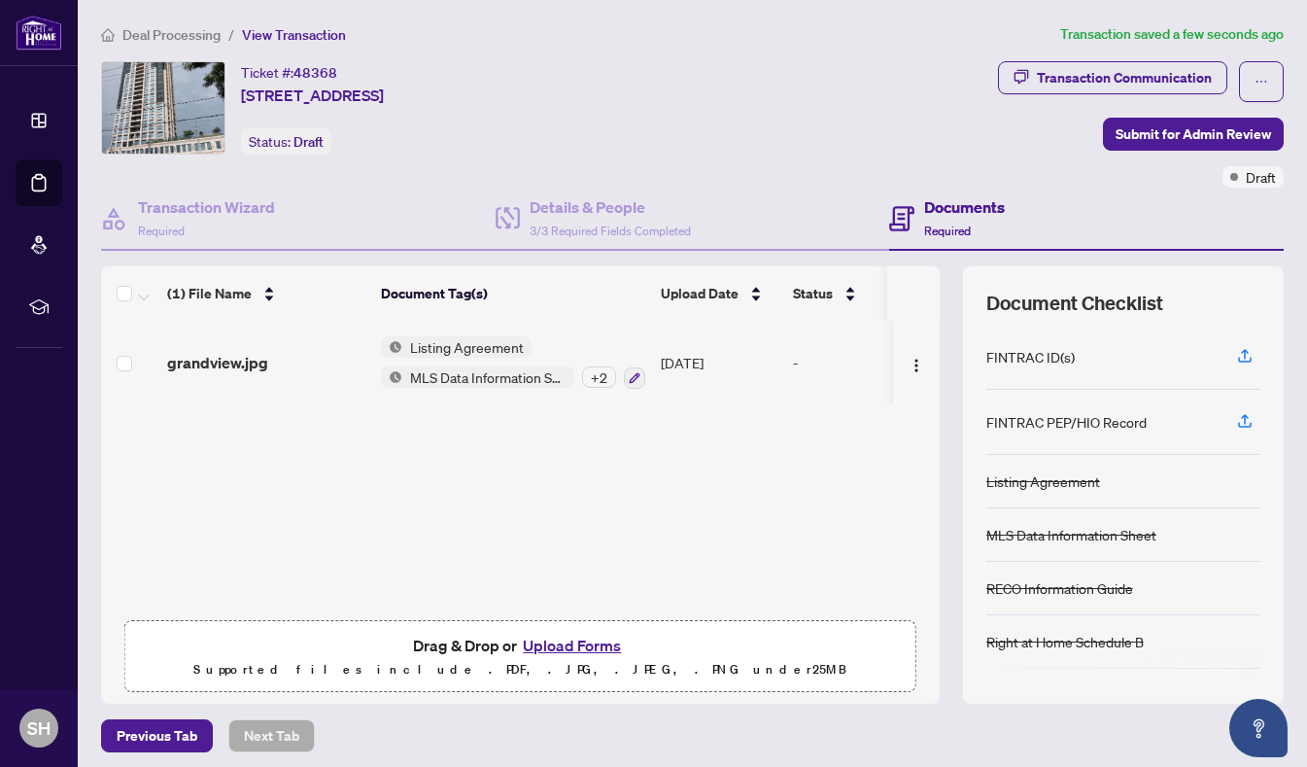
click at [559, 640] on button "Upload Forms" at bounding box center [572, 645] width 110 height 25
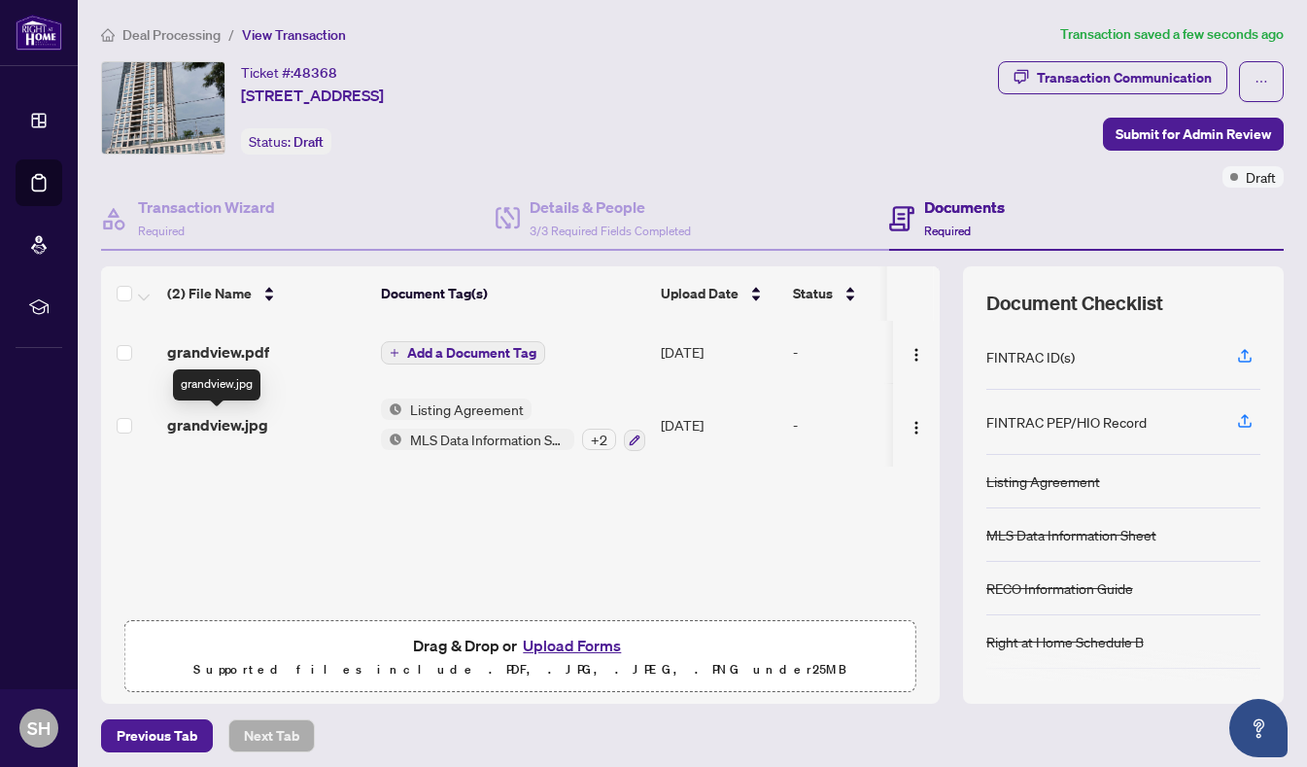
click at [227, 426] on span "grandview.jpg" at bounding box center [217, 424] width 101 height 23
click at [456, 350] on span "Add a Document Tag" at bounding box center [471, 353] width 129 height 14
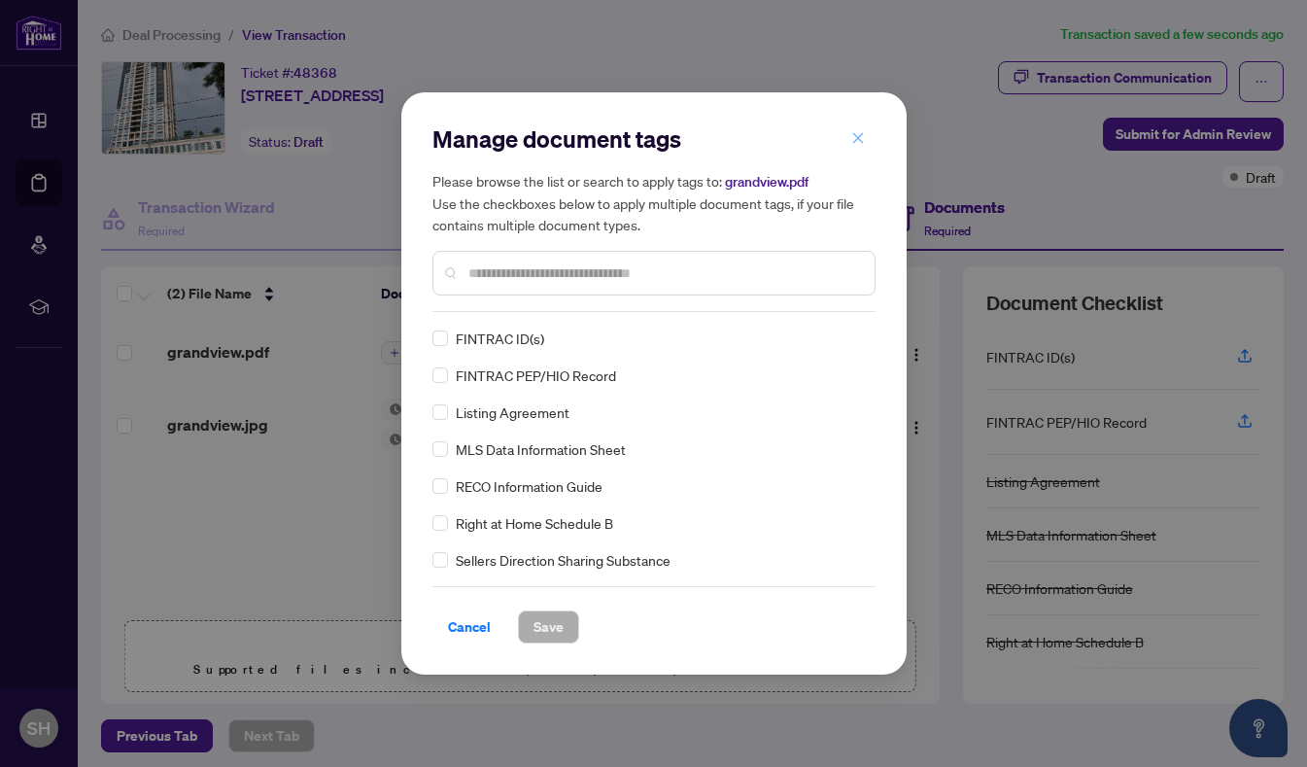
click at [861, 136] on icon "close" at bounding box center [857, 137] width 11 height 11
click at [859, 140] on div "Manage document tags Please browse the list or search to apply tags to: grandvi…" at bounding box center [653, 383] width 1307 height 767
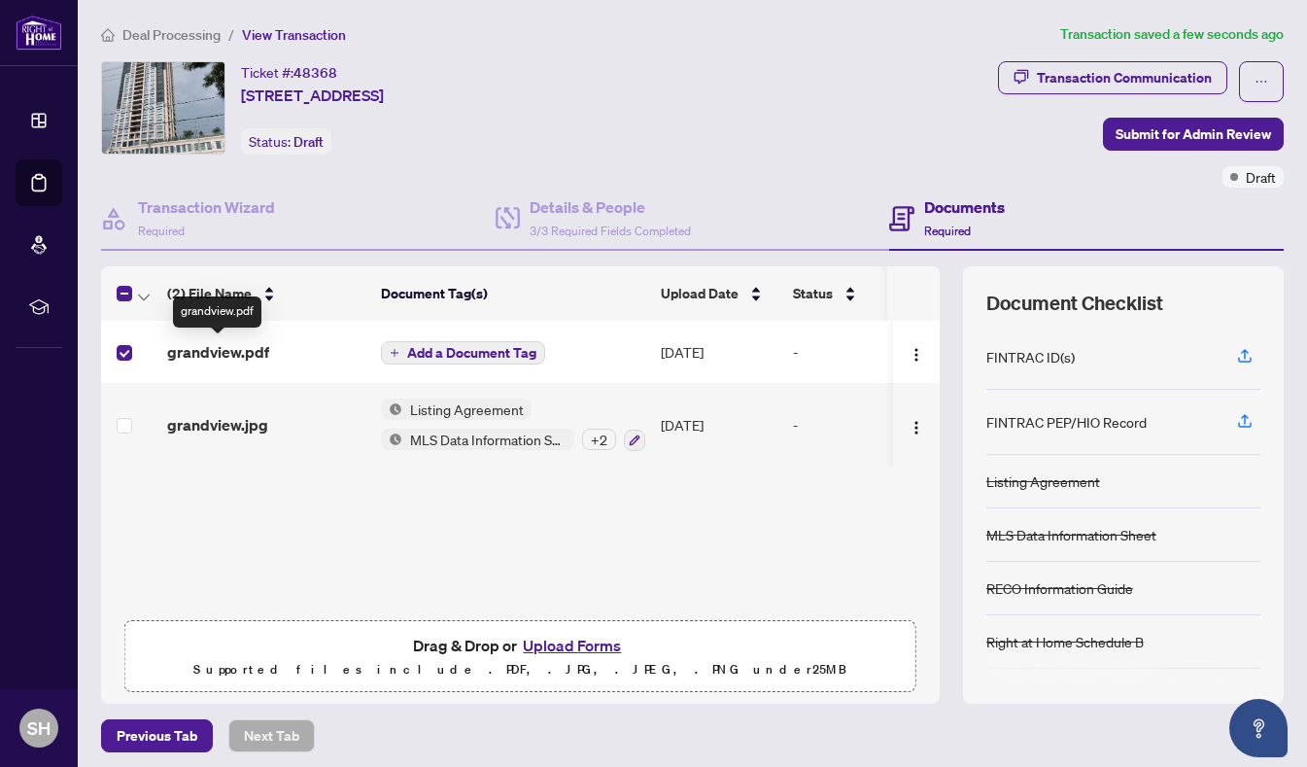
click at [231, 352] on span "grandview.pdf" at bounding box center [218, 351] width 102 height 23
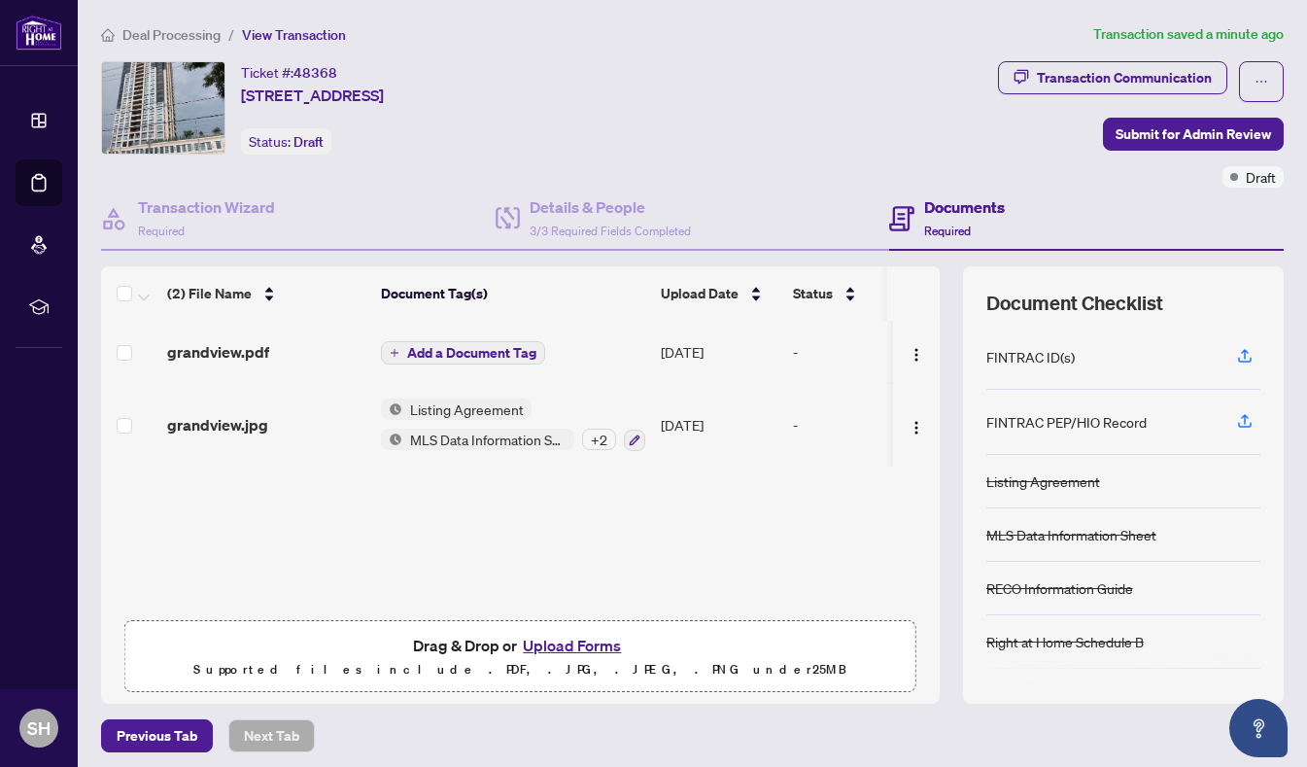
click at [819, 529] on div "(2) File Name Document Tag(s) Upload Date Status grandview.pdf Add a Document T…" at bounding box center [520, 484] width 839 height 437
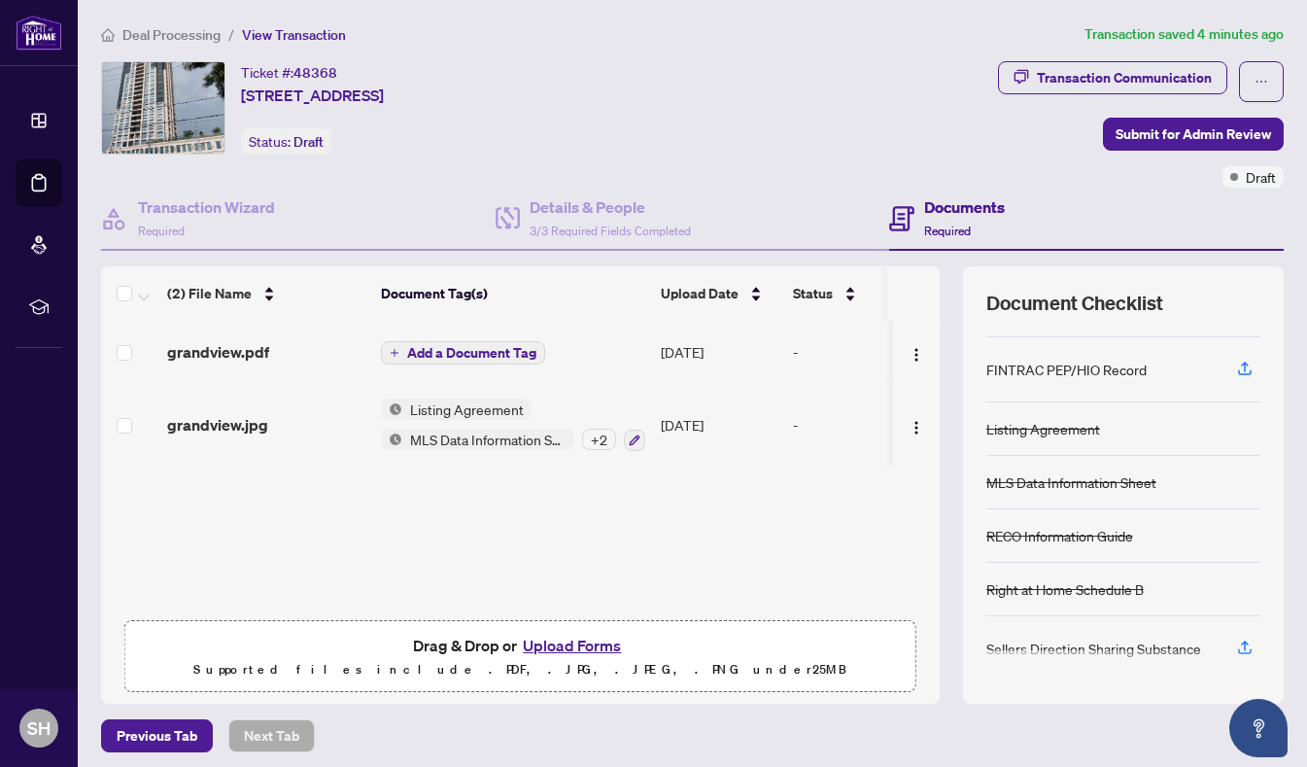
scroll to position [52, 0]
